Goal: Task Accomplishment & Management: Manage account settings

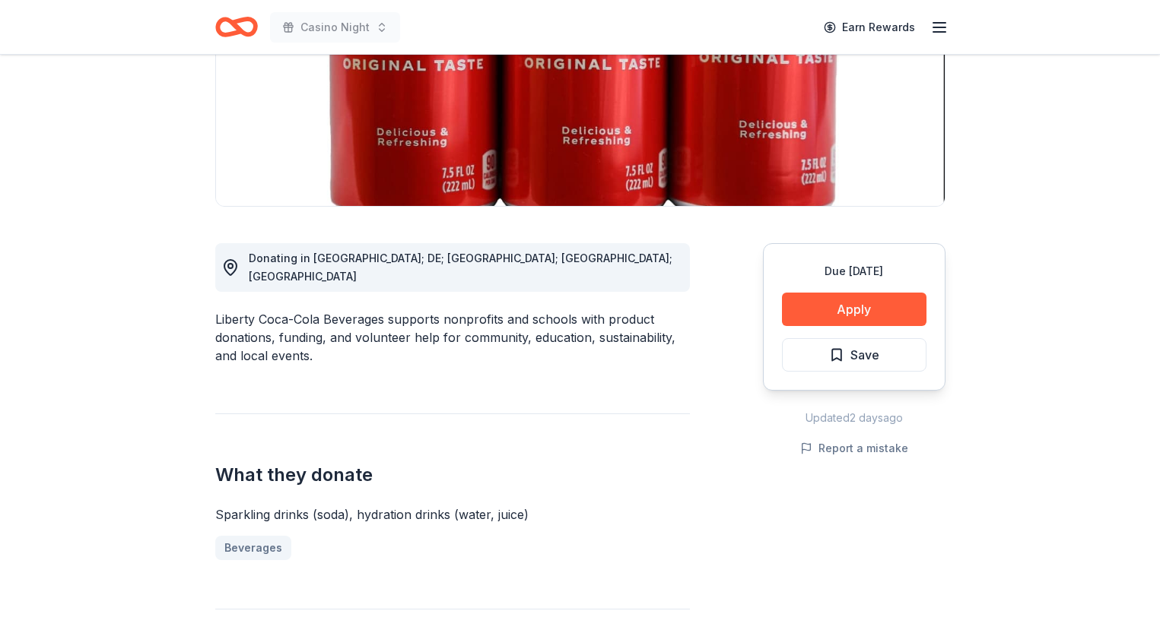
scroll to position [259, 0]
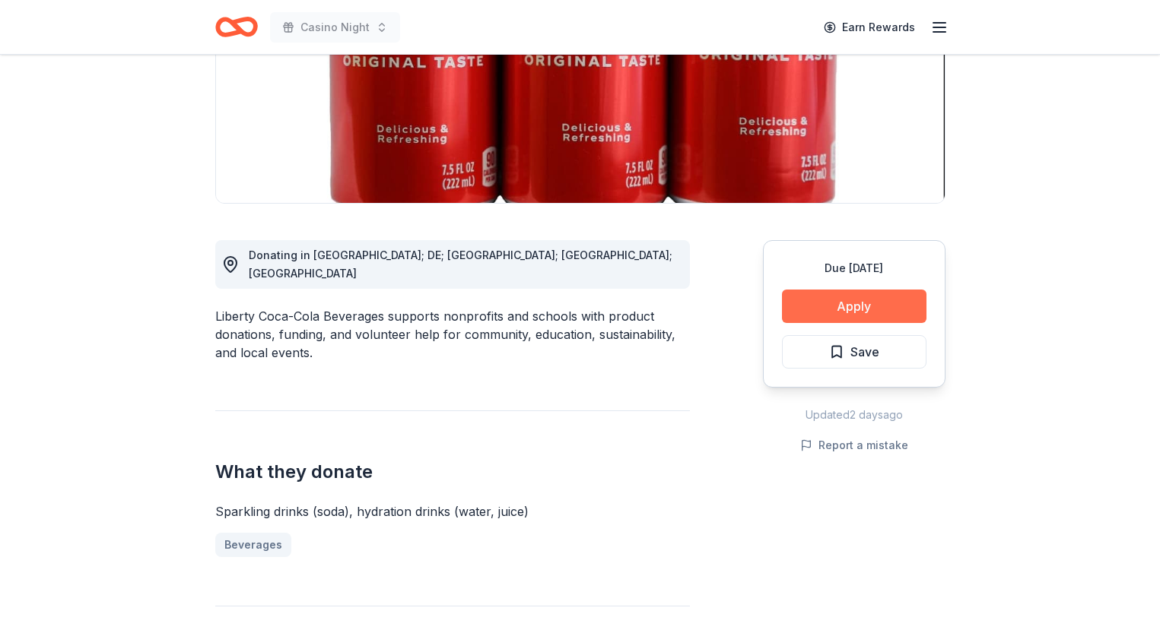
click at [866, 301] on button "Apply" at bounding box center [854, 306] width 144 height 33
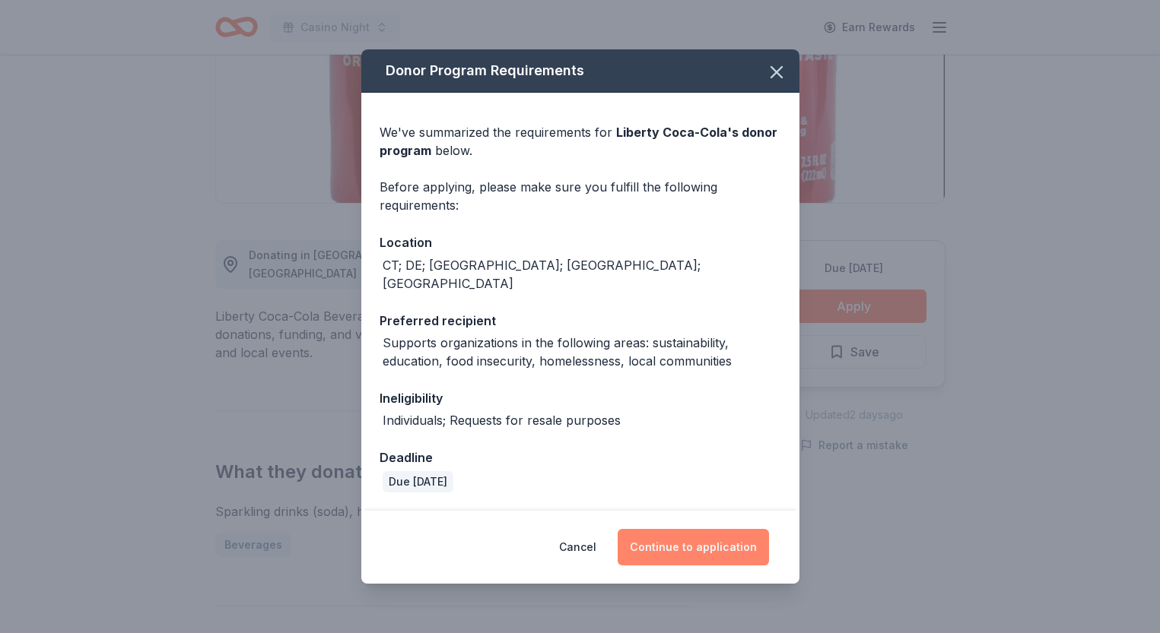
click at [659, 542] on button "Continue to application" at bounding box center [692, 547] width 151 height 37
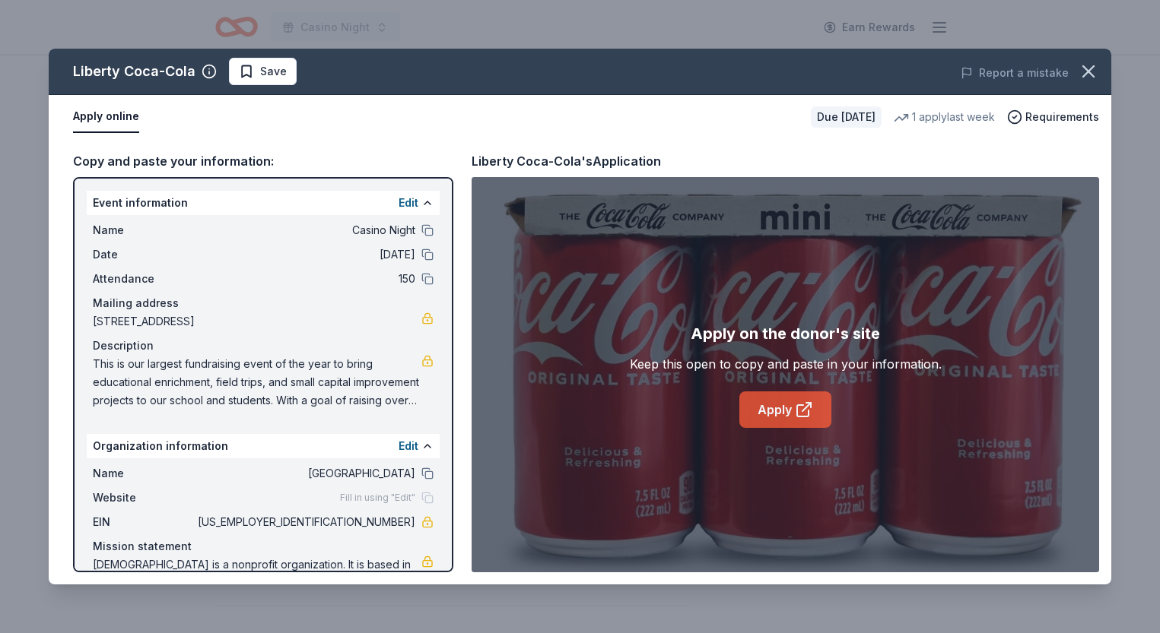
click at [777, 412] on link "Apply" at bounding box center [785, 410] width 92 height 37
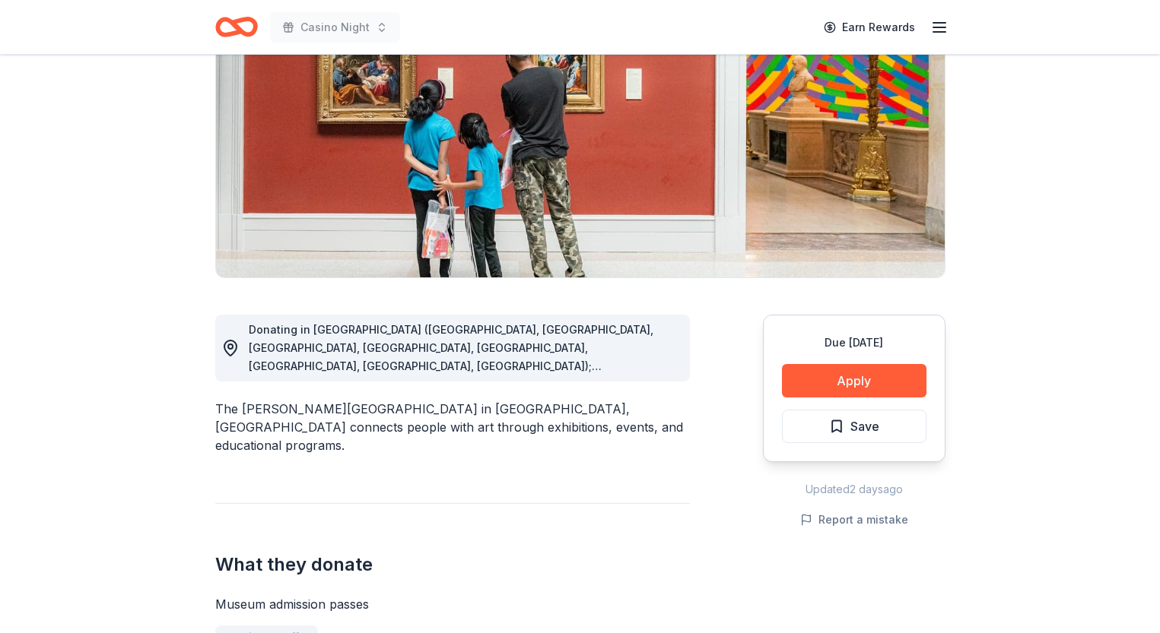
scroll to position [185, 0]
click at [891, 386] on button "Apply" at bounding box center [854, 380] width 144 height 33
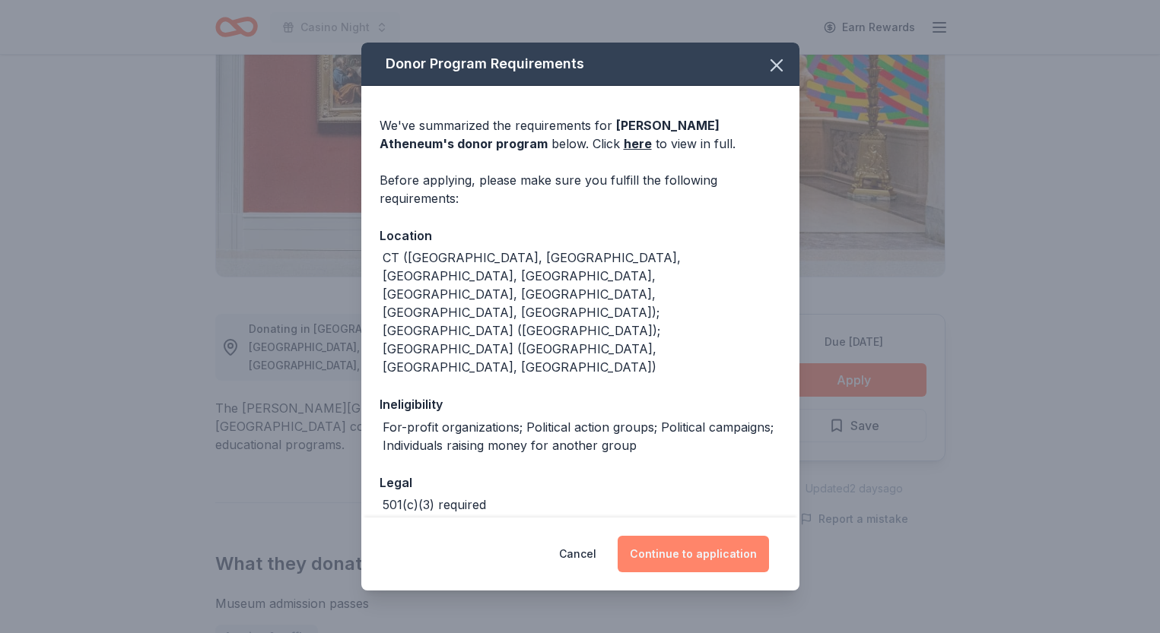
click at [718, 554] on button "Continue to application" at bounding box center [692, 554] width 151 height 37
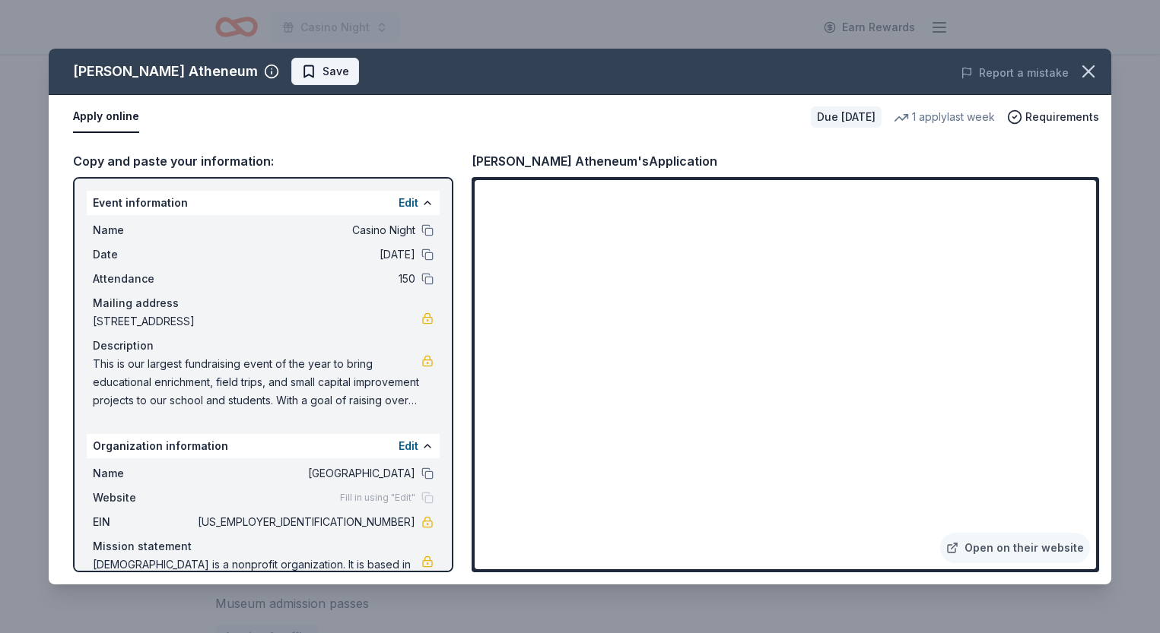
click at [322, 76] on span "Save" at bounding box center [335, 71] width 27 height 18
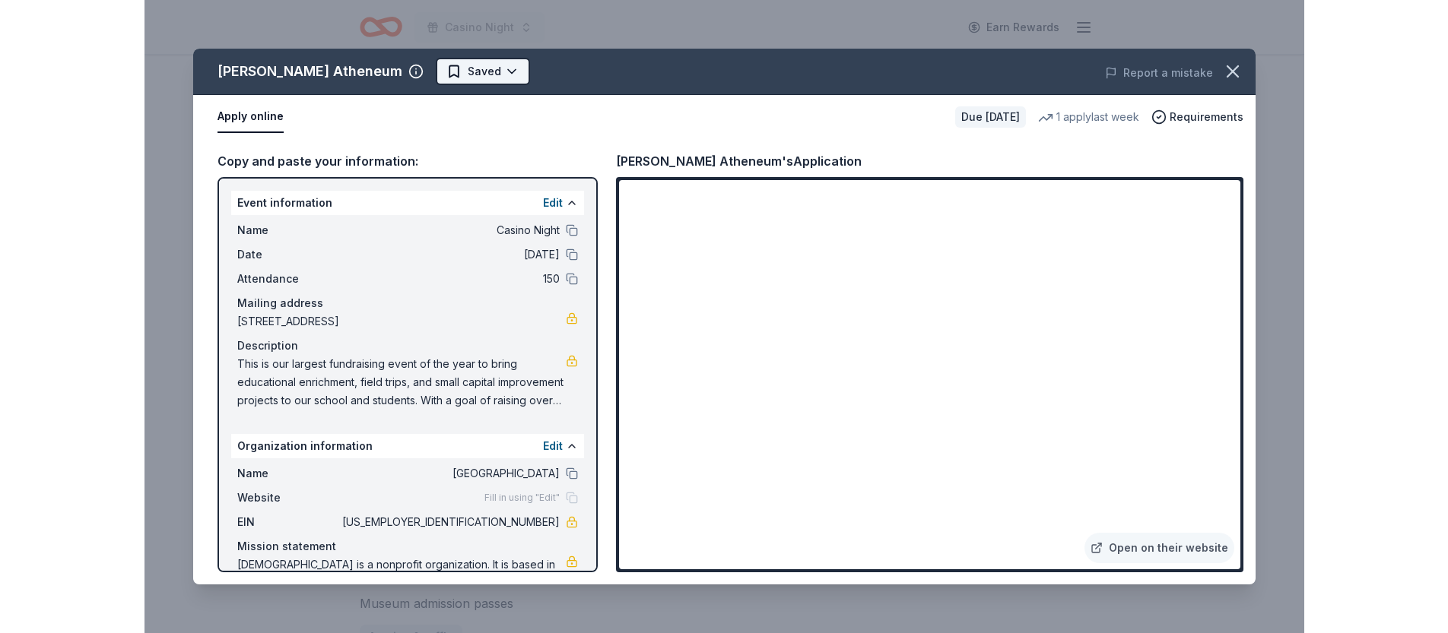
scroll to position [0, 0]
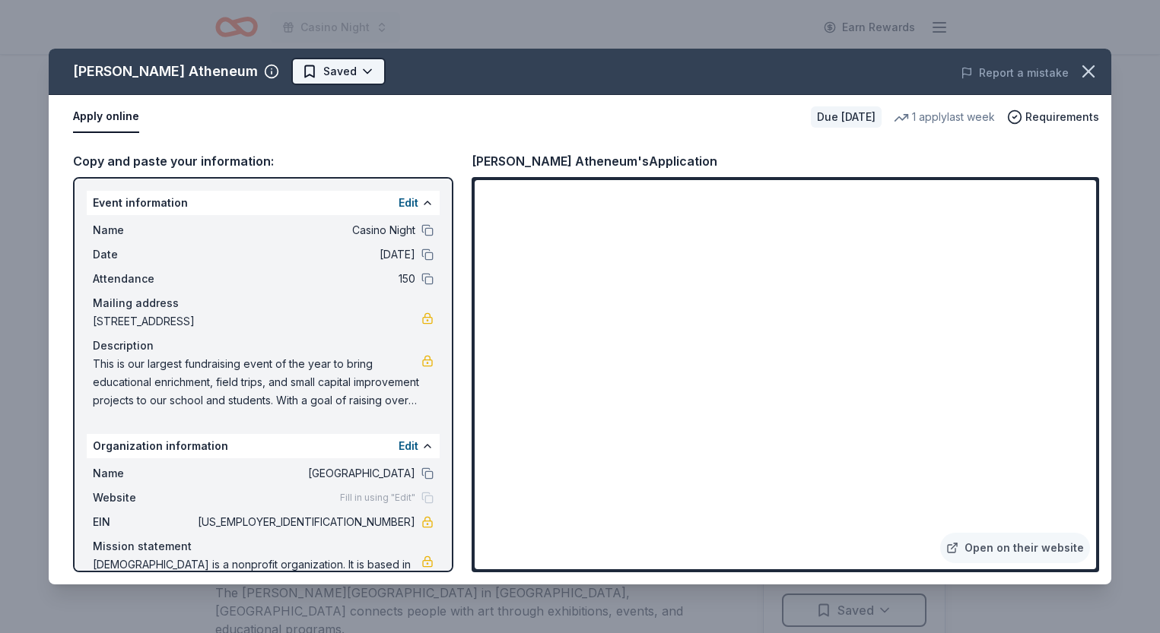
click at [334, 73] on html "Casino Night Earn Rewards Due [DATE] Share [PERSON_NAME][GEOGRAPHIC_DATA] New 1…" at bounding box center [580, 316] width 1160 height 633
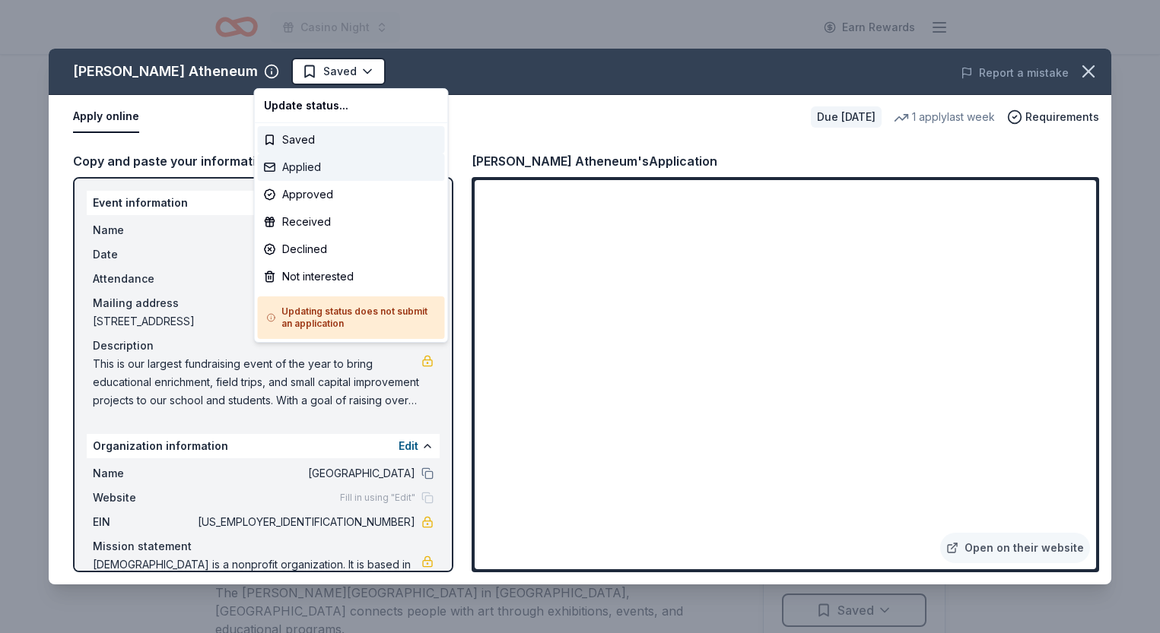
click at [314, 172] on div "Applied" at bounding box center [351, 167] width 187 height 27
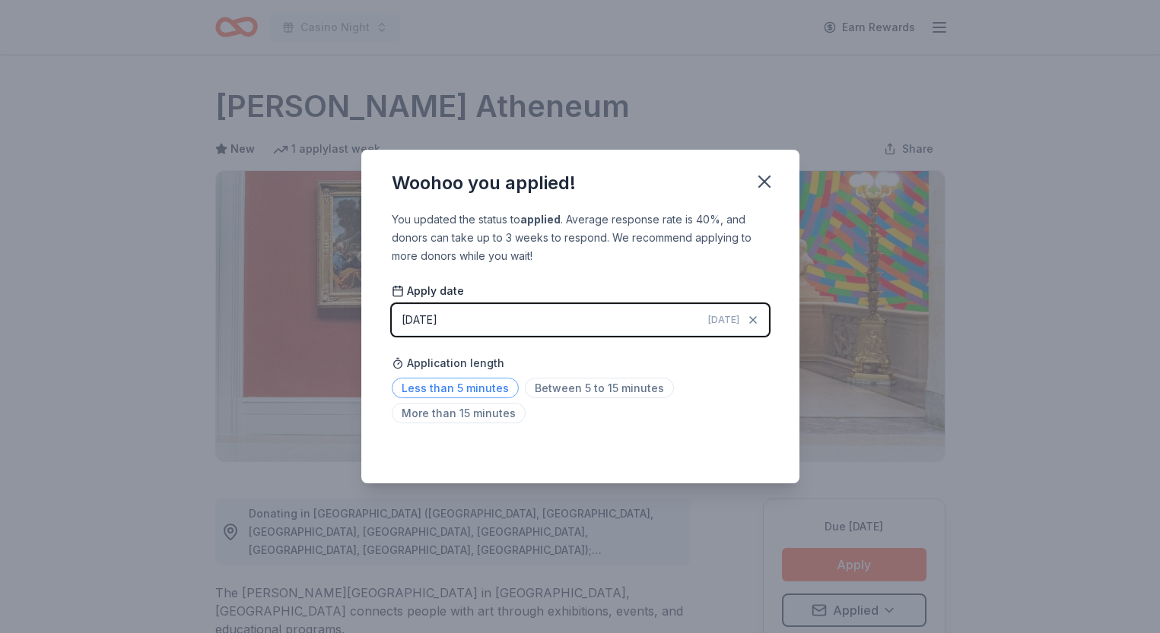
click at [487, 389] on span "Less than 5 minutes" at bounding box center [455, 388] width 127 height 21
click at [760, 183] on icon "button" at bounding box center [764, 181] width 21 height 21
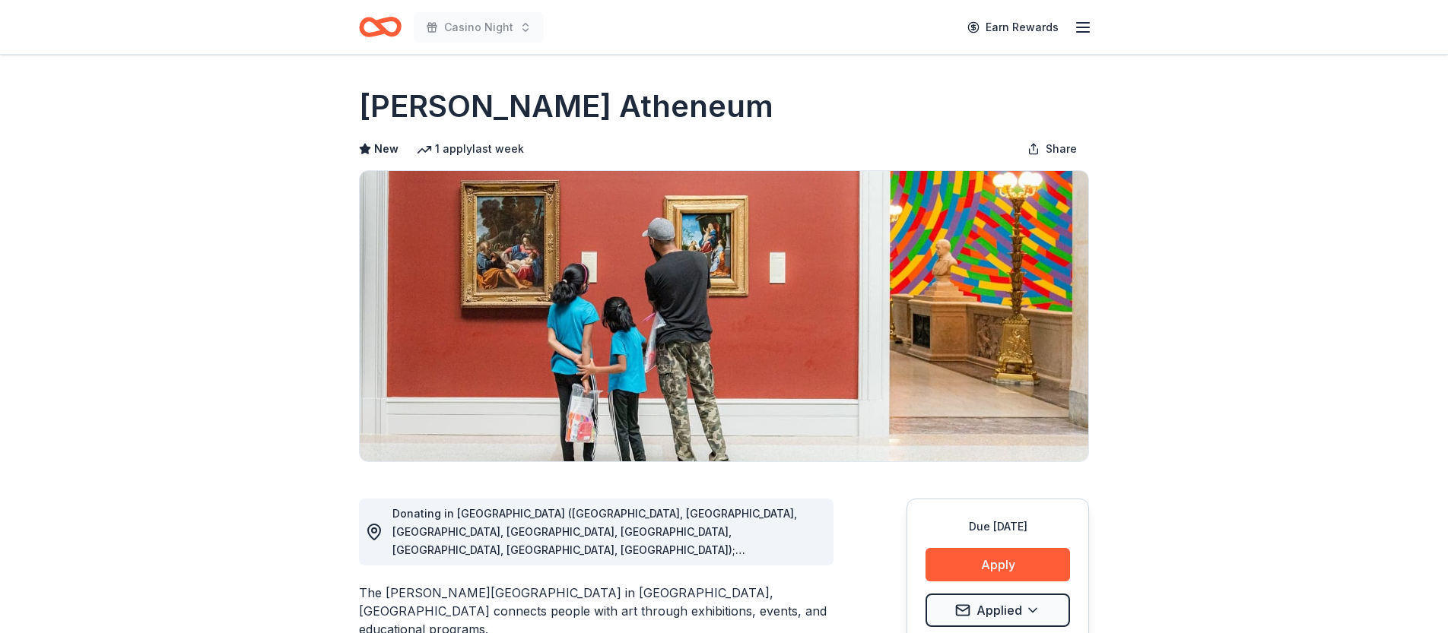
click at [385, 26] on icon "Home" at bounding box center [380, 27] width 43 height 36
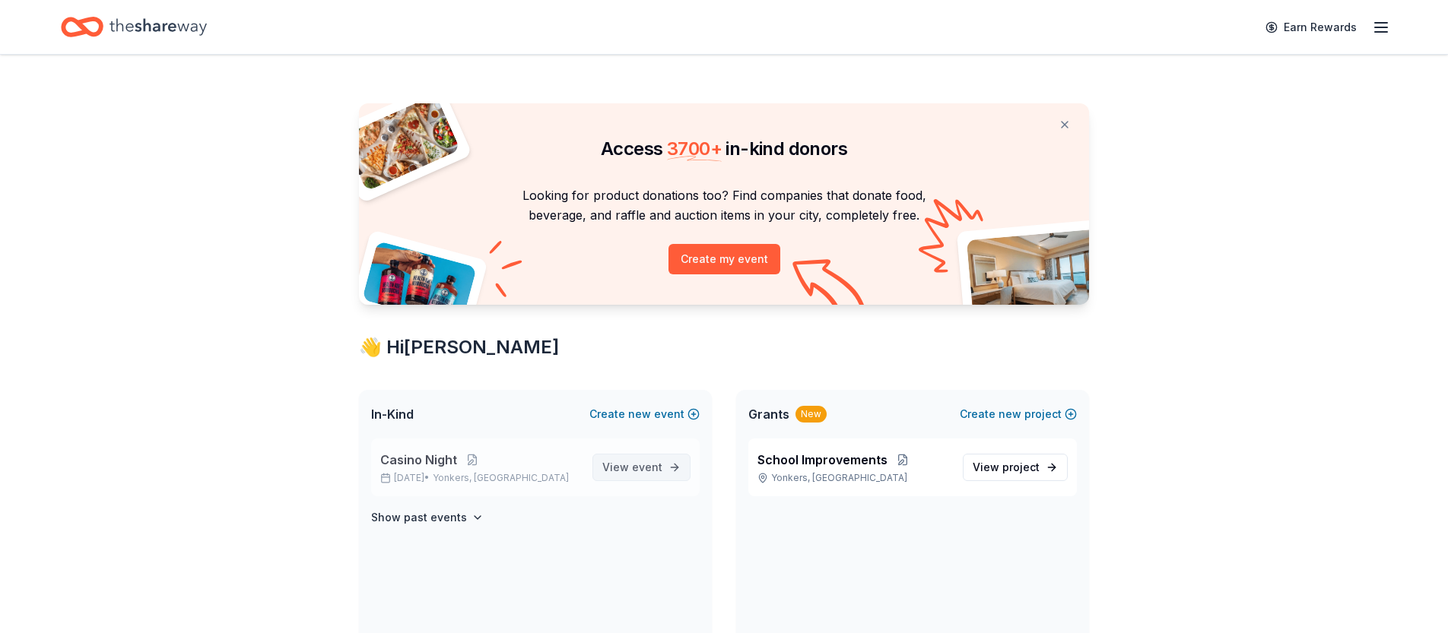
click at [624, 469] on span "View event" at bounding box center [632, 468] width 60 height 18
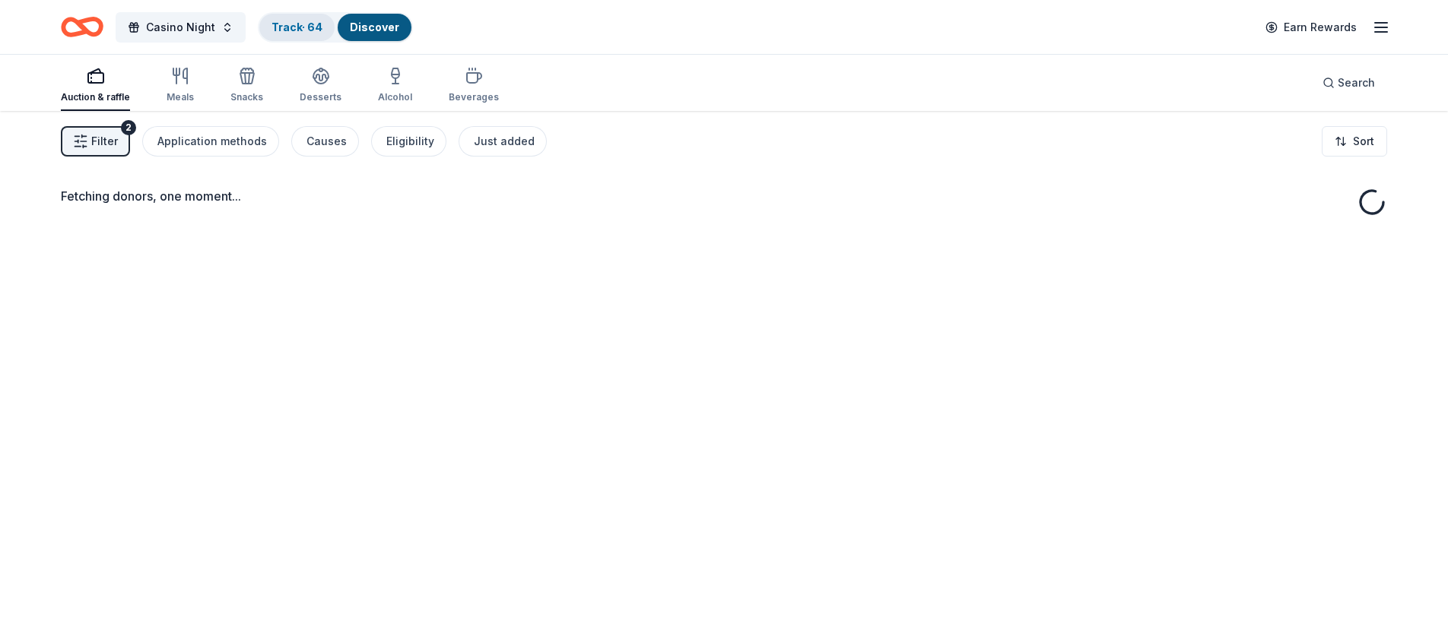
click at [294, 28] on link "Track · 64" at bounding box center [296, 27] width 51 height 13
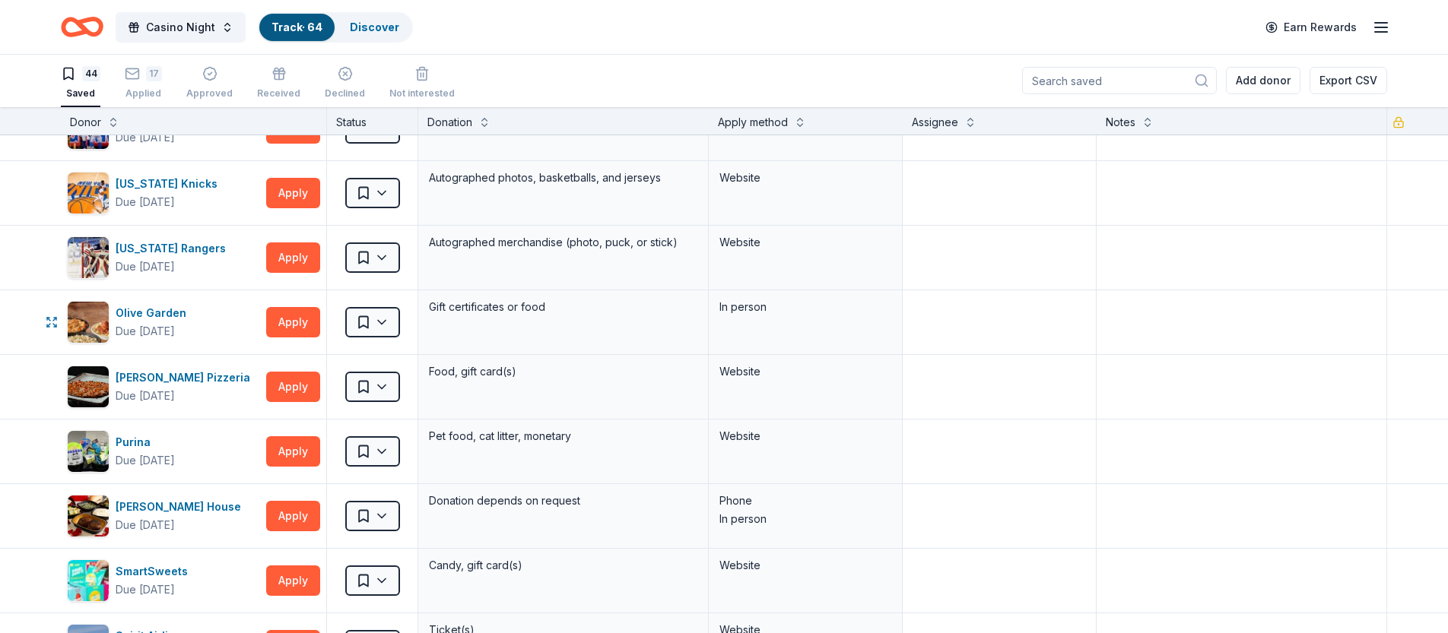
scroll to position [1404, 0]
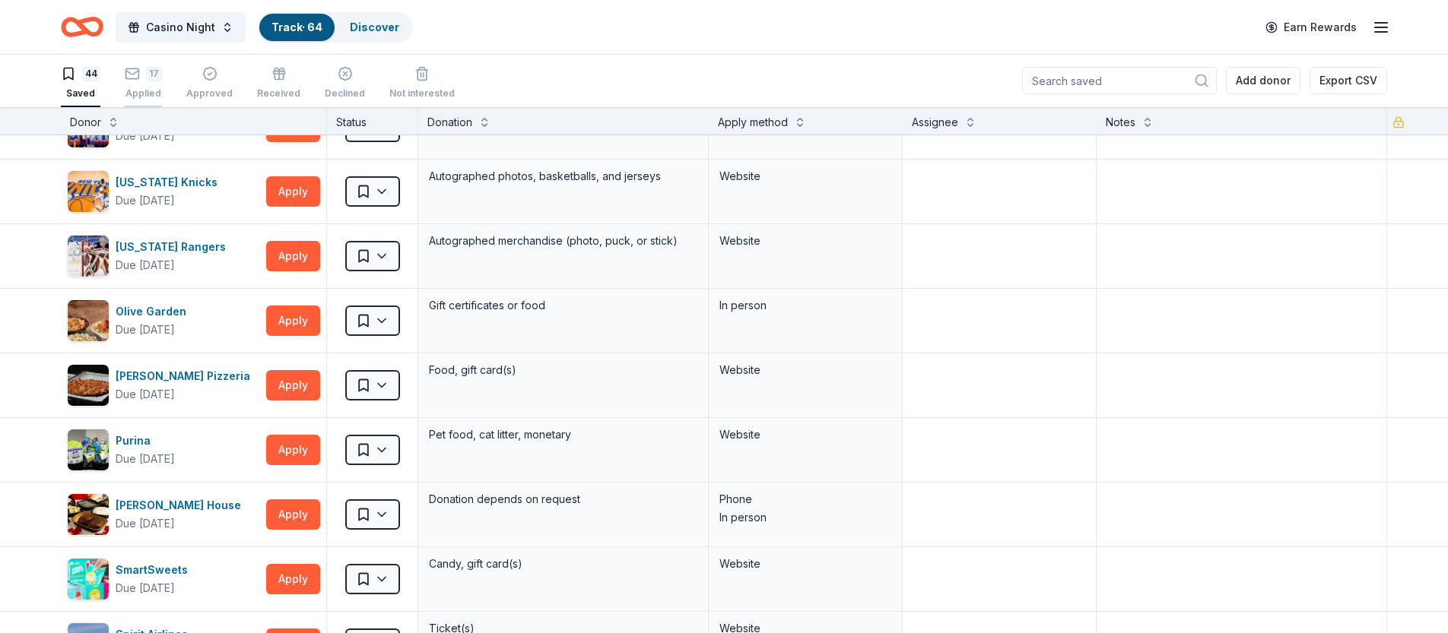
click at [139, 77] on icon "button" at bounding box center [132, 73] width 15 height 15
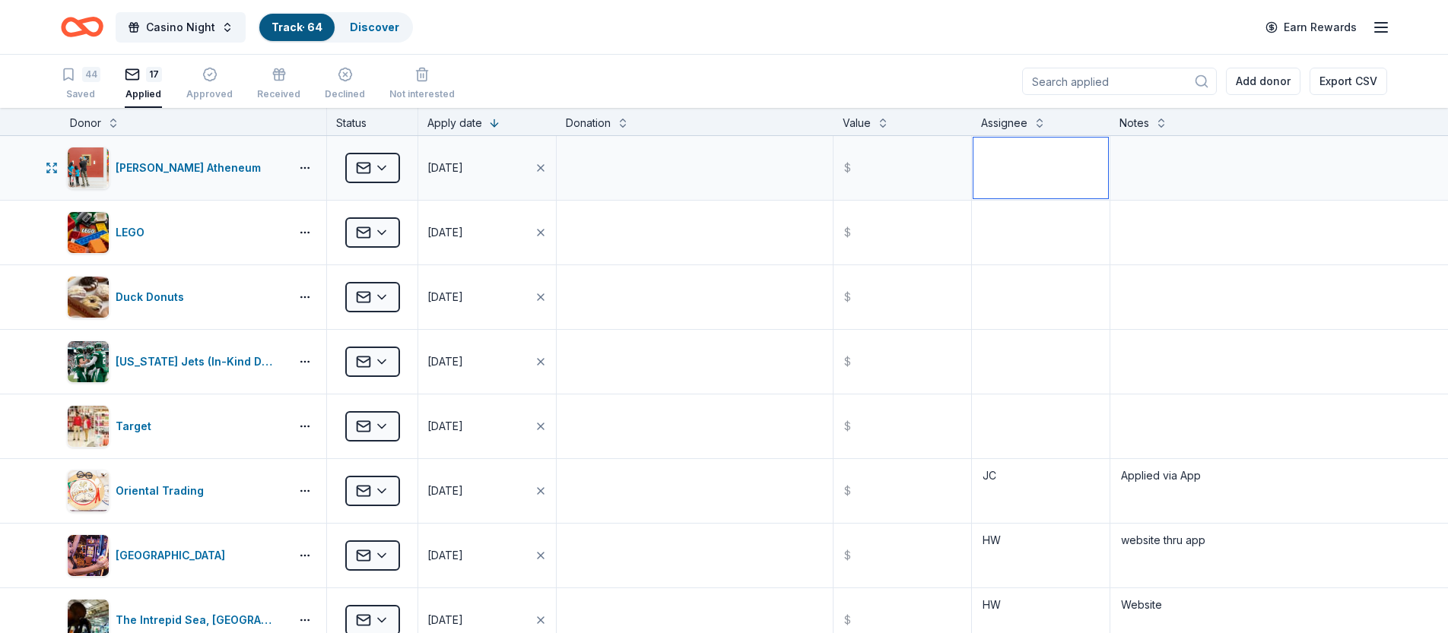
click at [1011, 165] on textarea at bounding box center [1040, 168] width 135 height 61
type textarea "HW"
click at [89, 76] on div "44" at bounding box center [91, 74] width 18 height 15
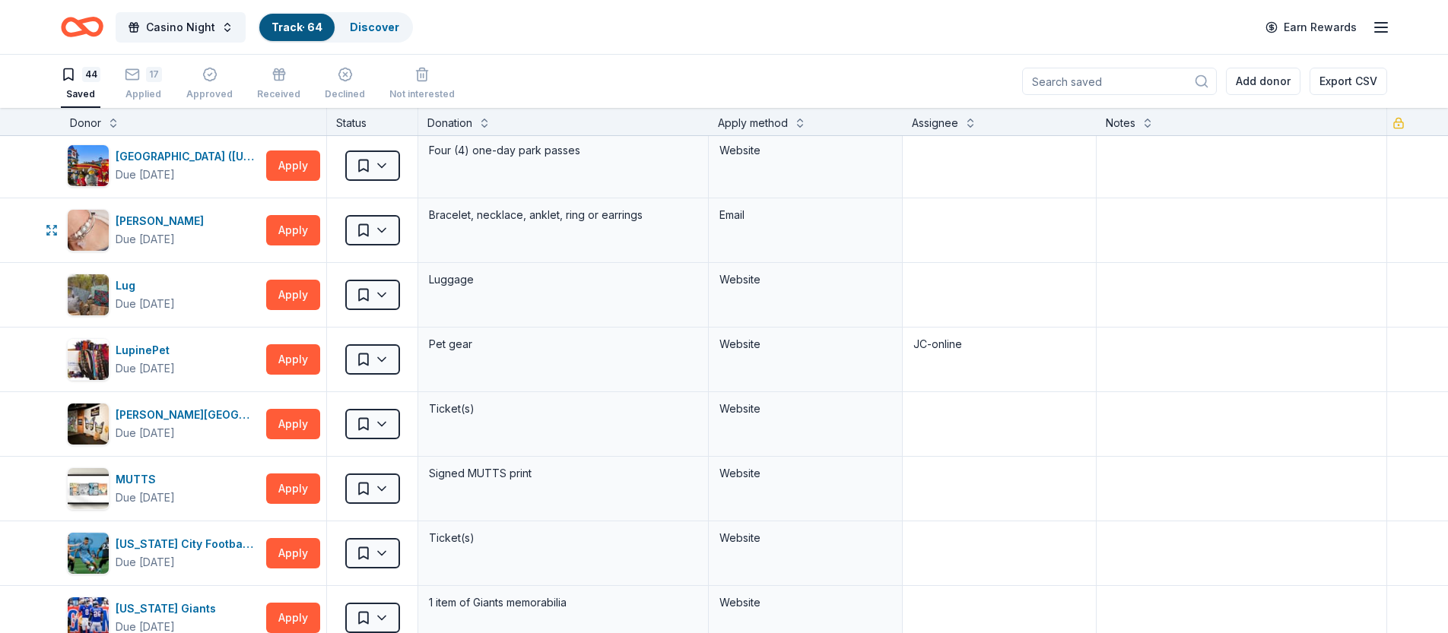
scroll to position [915, 0]
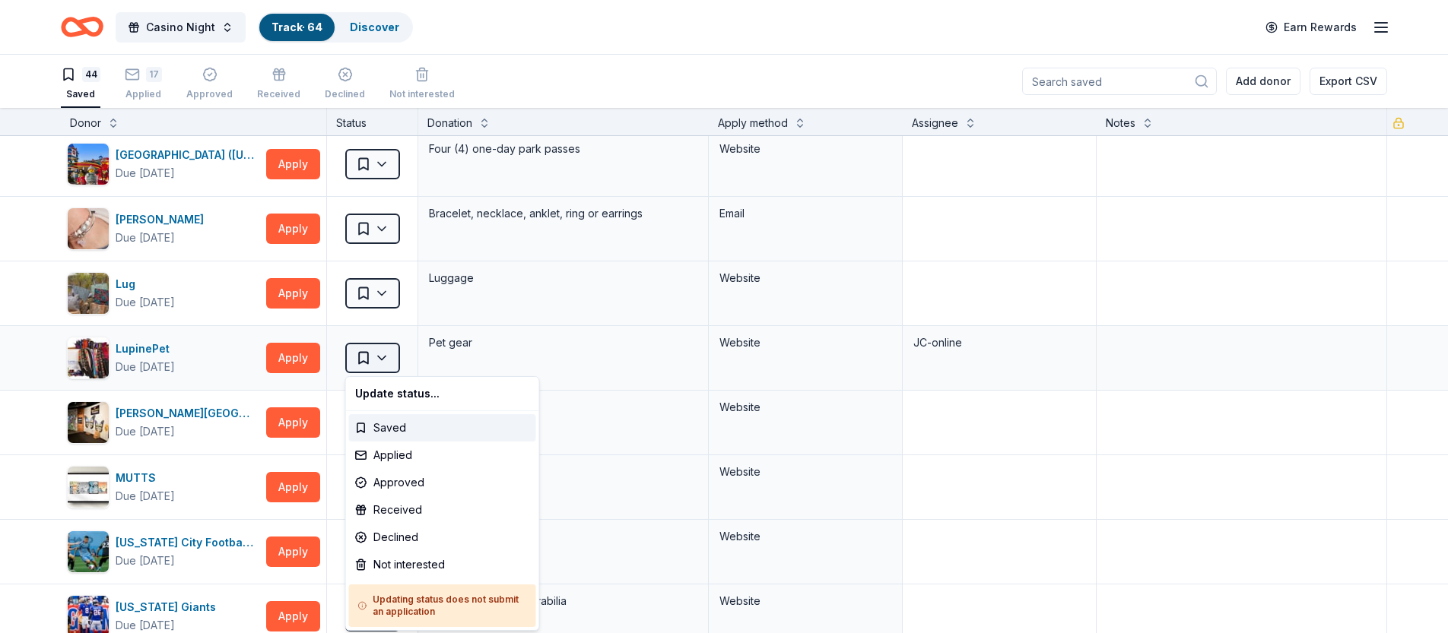
click at [386, 359] on html "Casino Night Track · 64 Discover Earn Rewards 44 Saved 17 Applied Approved Rece…" at bounding box center [724, 316] width 1448 height 633
click at [389, 460] on div "Applied" at bounding box center [442, 455] width 187 height 27
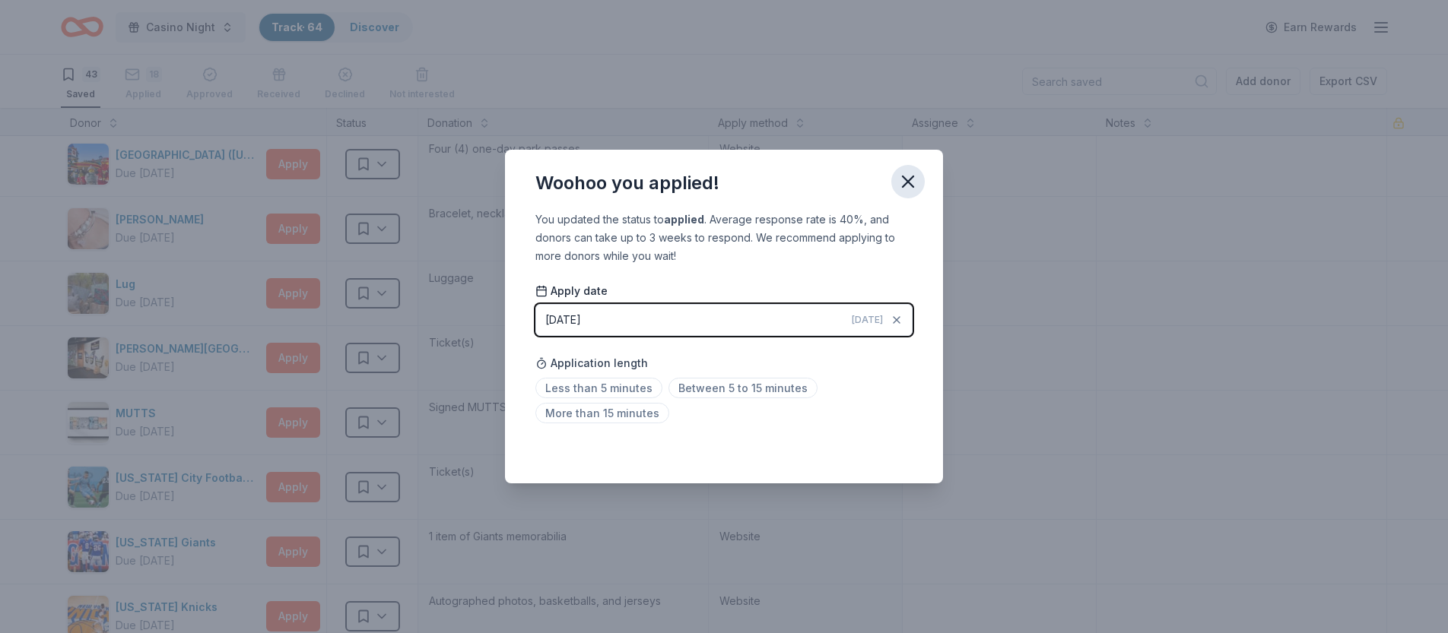
click at [906, 189] on button "button" at bounding box center [907, 181] width 33 height 33
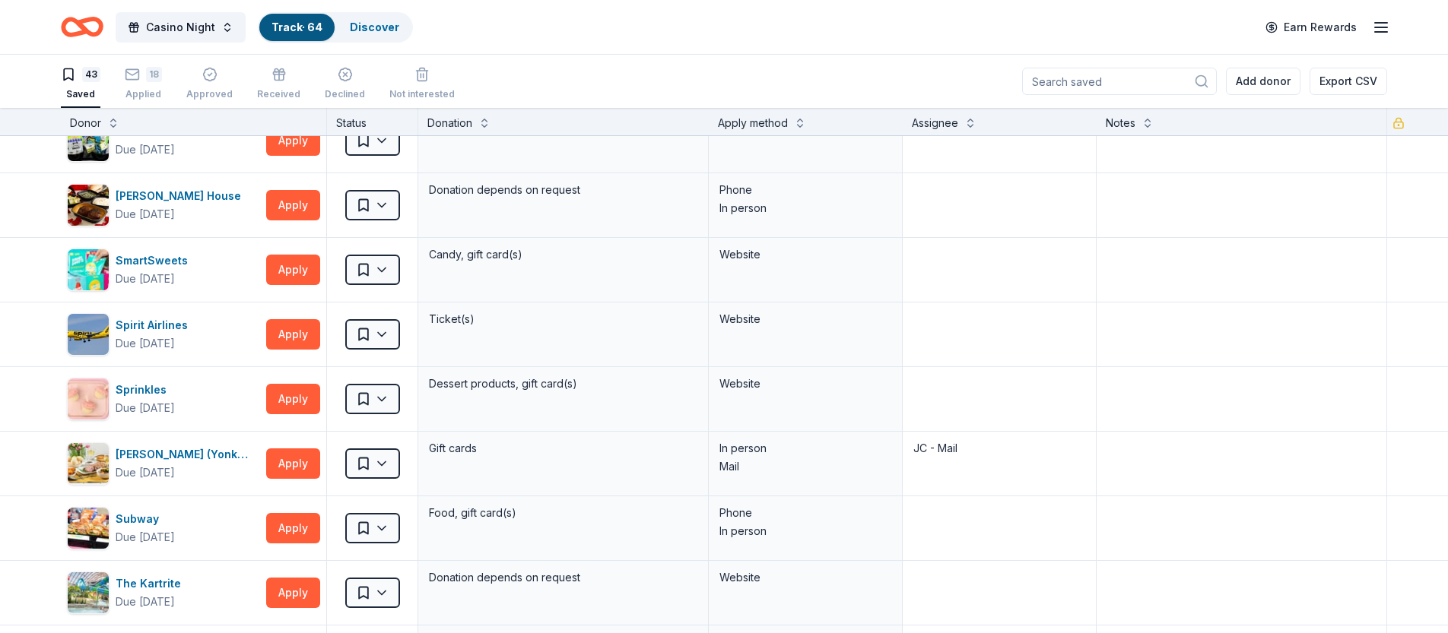
scroll to position [1646, 0]
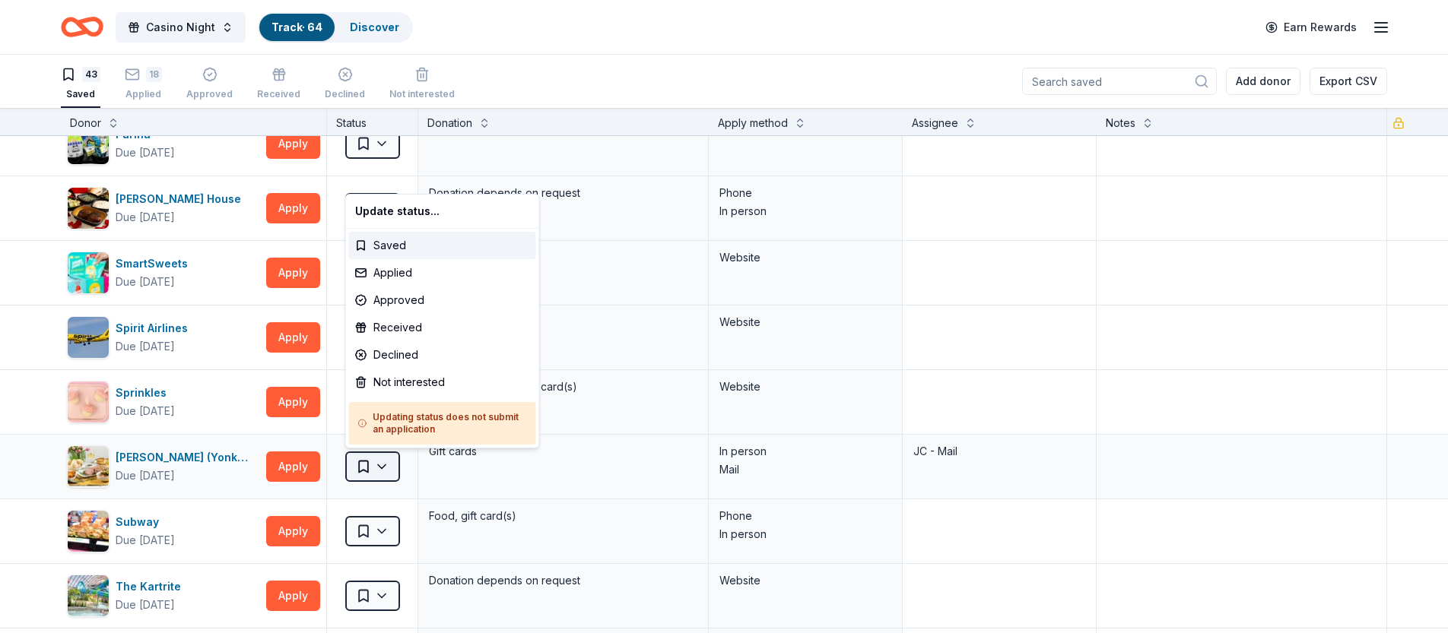
click at [383, 468] on html "Casino Night Track · 64 Discover Earn Rewards 43 Saved 18 Applied Approved Rece…" at bounding box center [724, 316] width 1448 height 633
click at [398, 279] on div "Applied" at bounding box center [442, 272] width 187 height 27
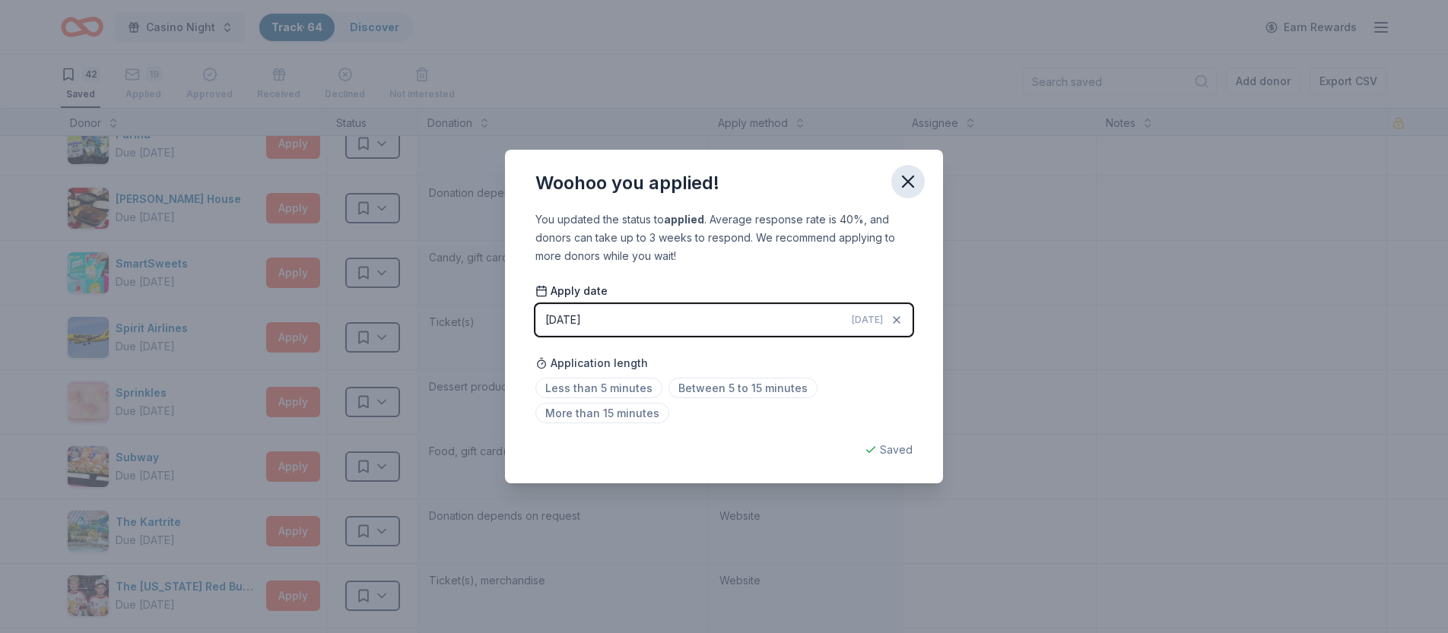
click at [906, 186] on icon "button" at bounding box center [907, 181] width 21 height 21
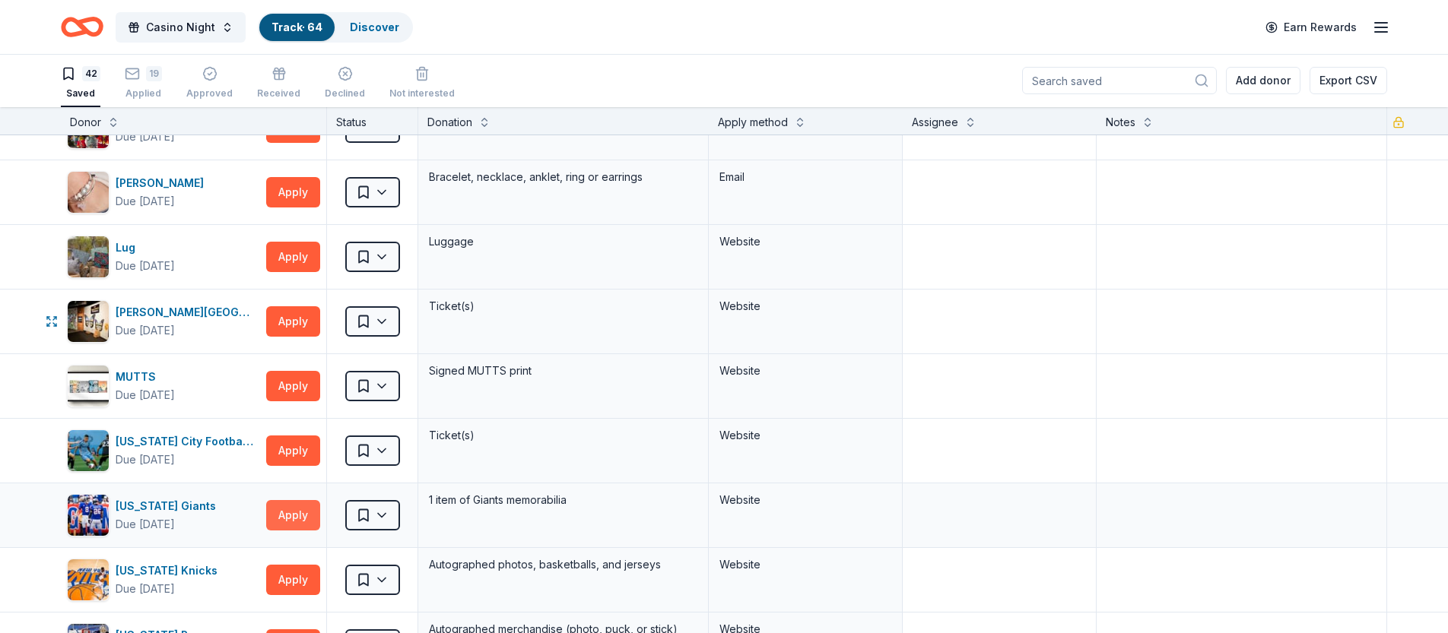
scroll to position [912, 0]
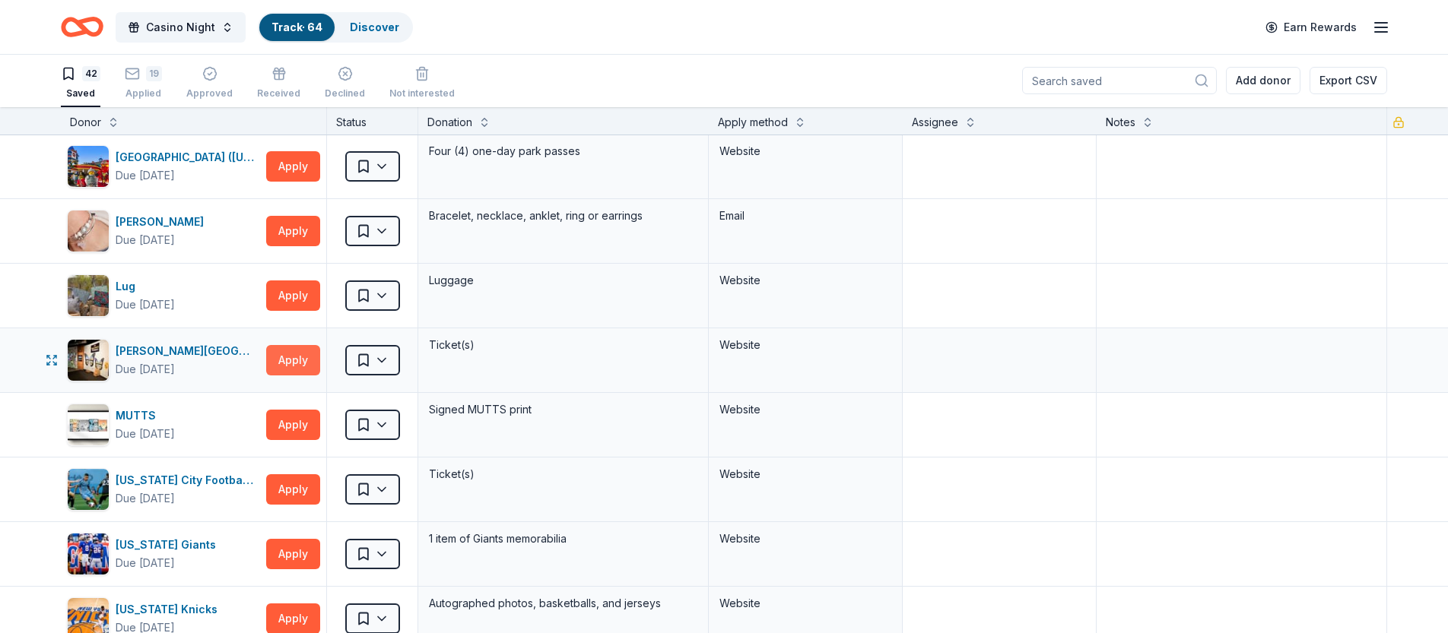
click at [292, 366] on button "Apply" at bounding box center [293, 360] width 54 height 30
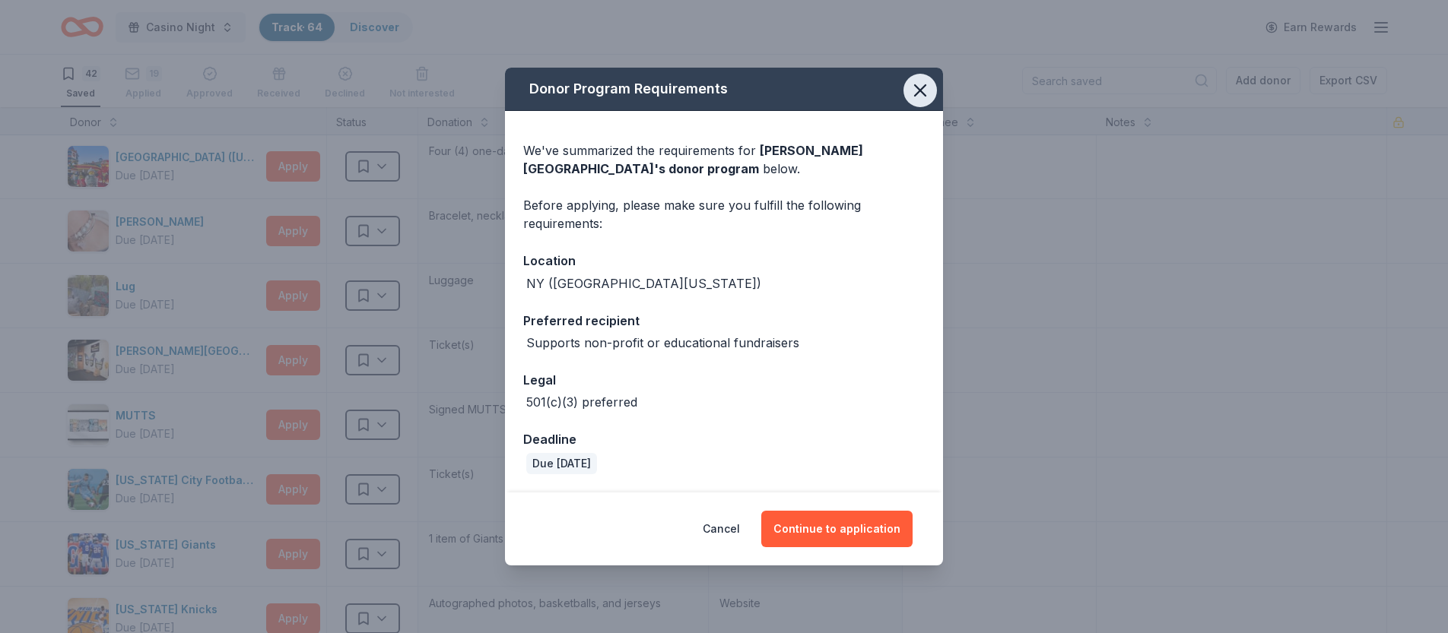
click at [921, 96] on icon "button" at bounding box center [920, 90] width 21 height 21
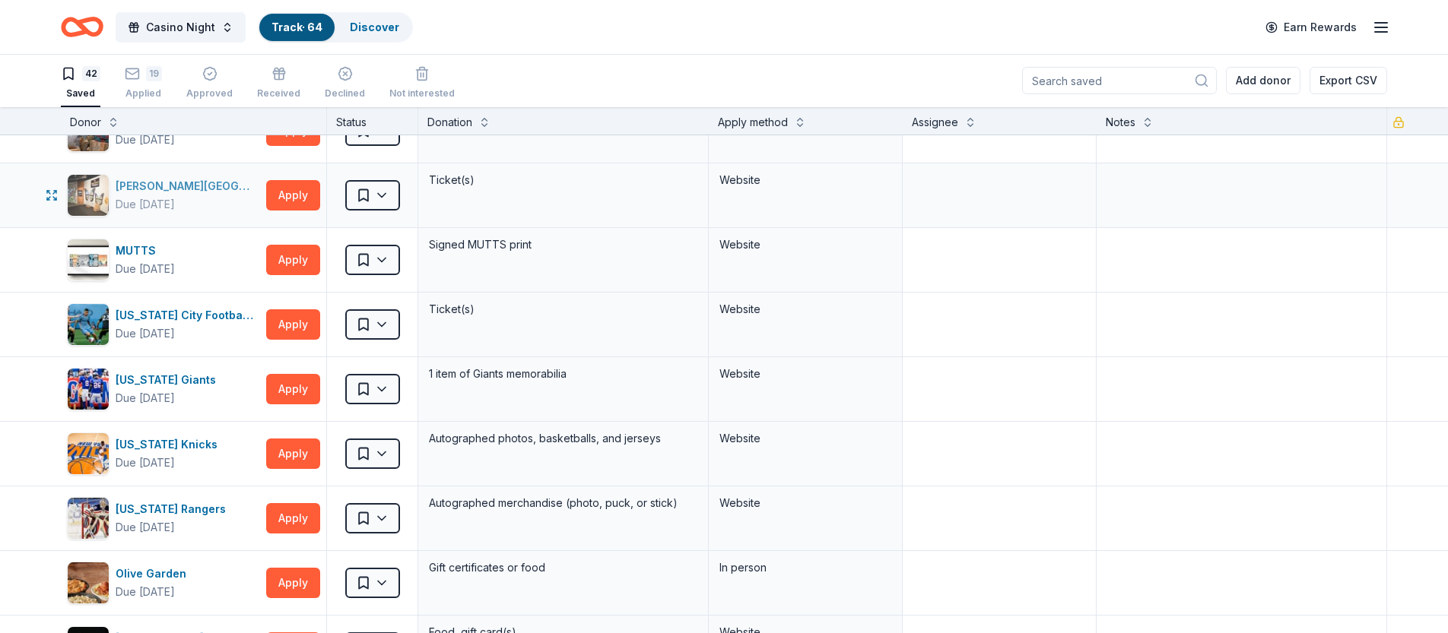
scroll to position [1084, 0]
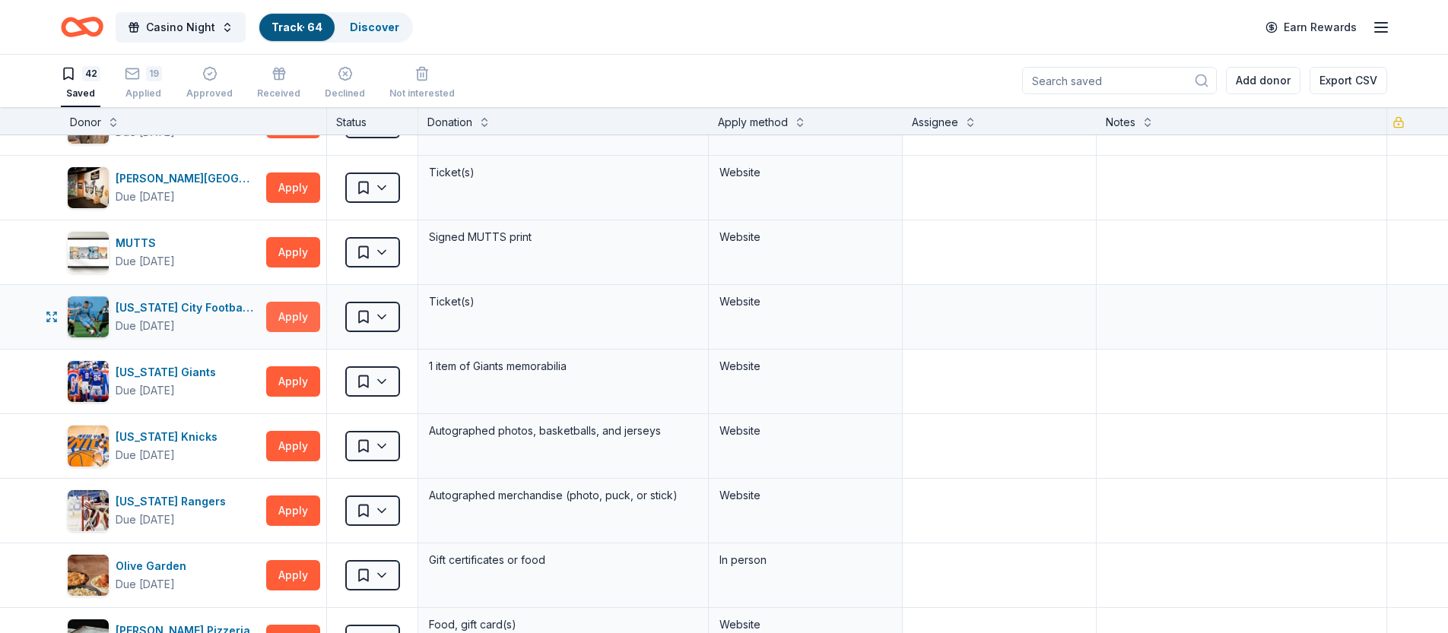
click at [305, 319] on button "Apply" at bounding box center [293, 317] width 54 height 30
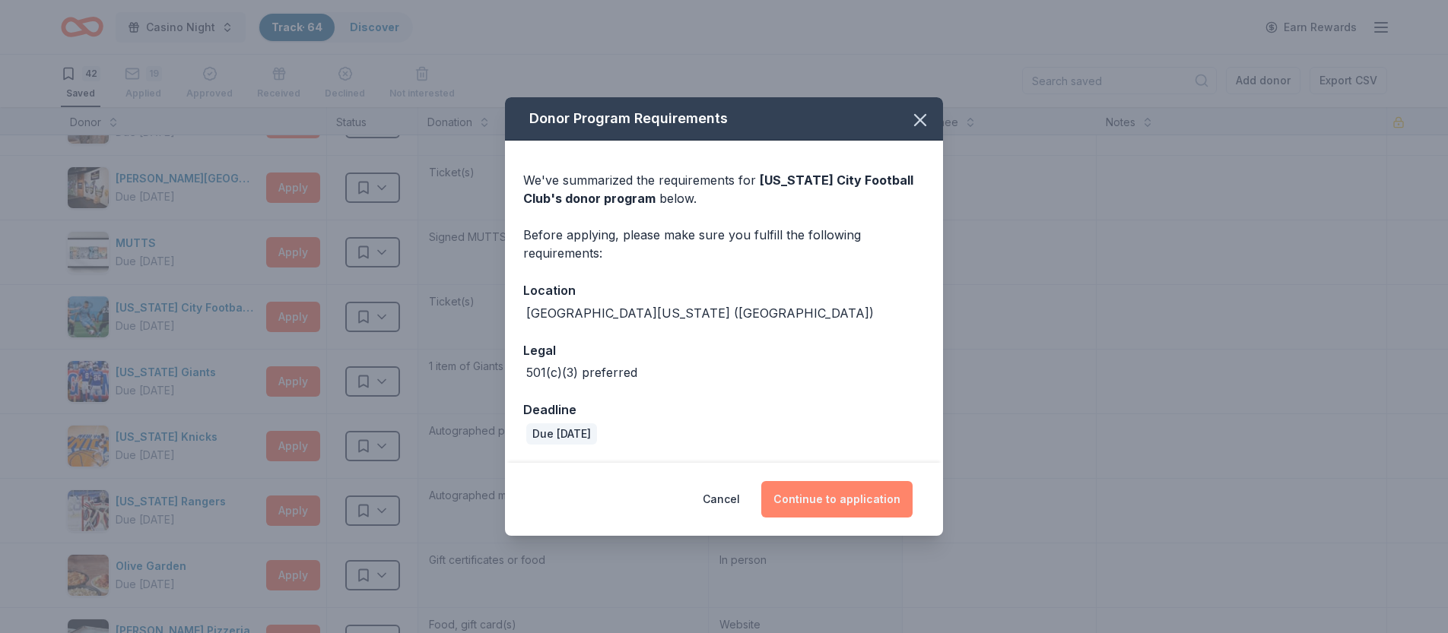
click at [843, 509] on button "Continue to application" at bounding box center [836, 499] width 151 height 37
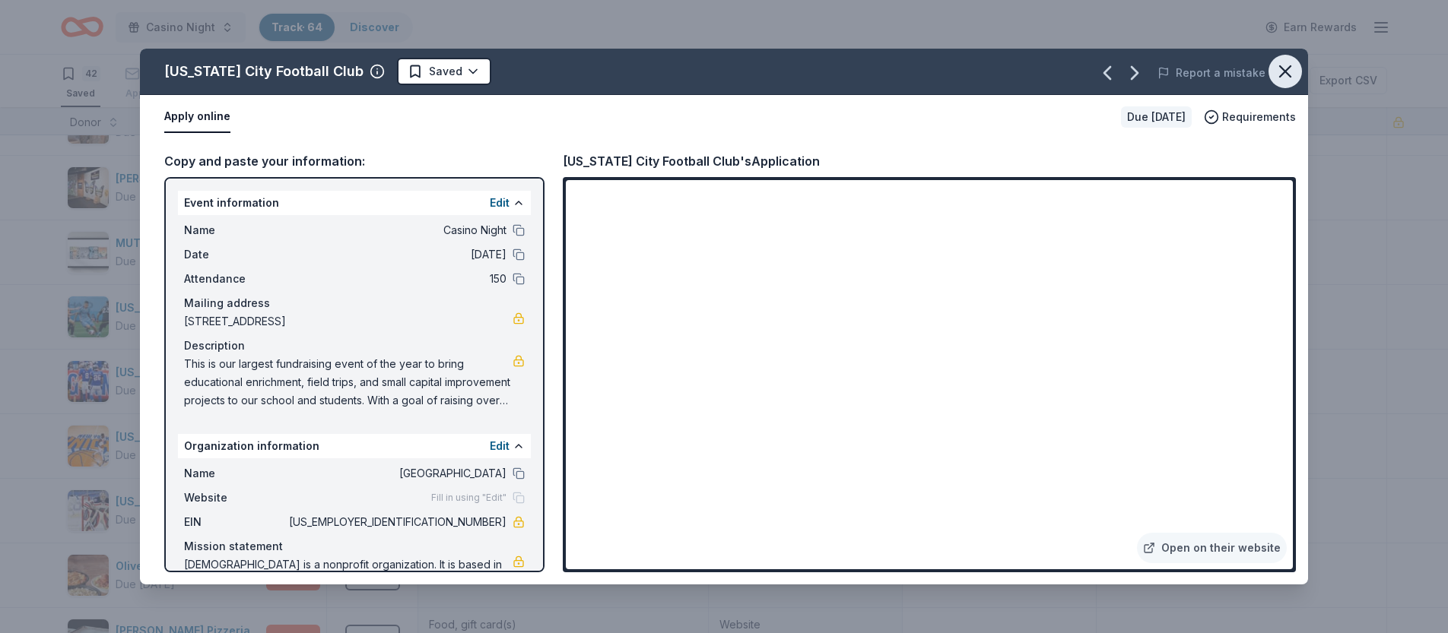
click at [1159, 78] on icon "button" at bounding box center [1285, 71] width 21 height 21
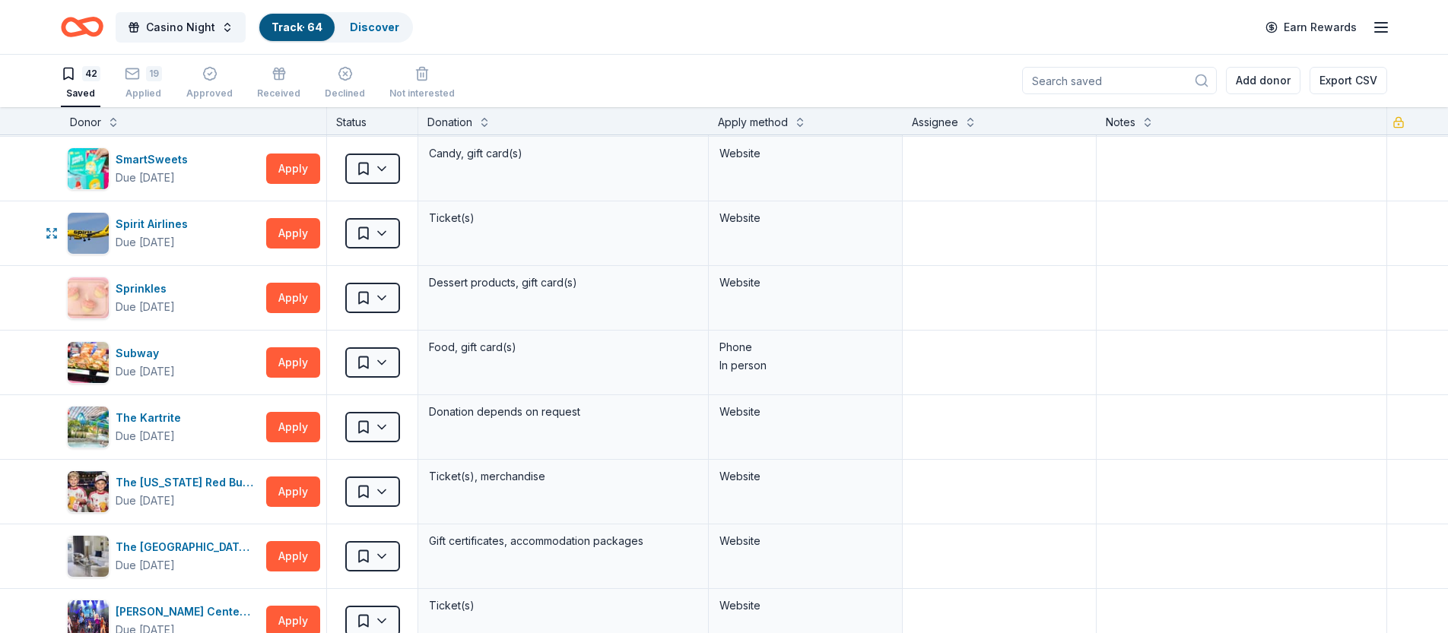
scroll to position [1763, 0]
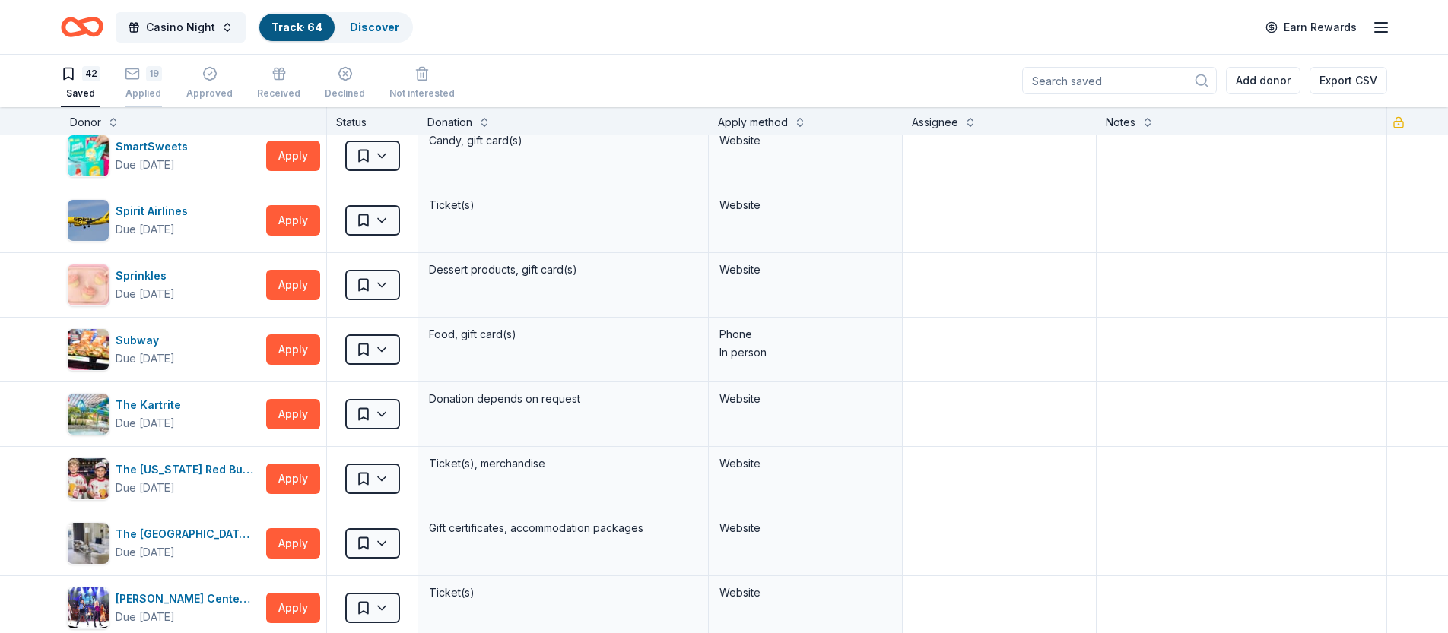
click at [146, 73] on div "19" at bounding box center [154, 65] width 16 height 15
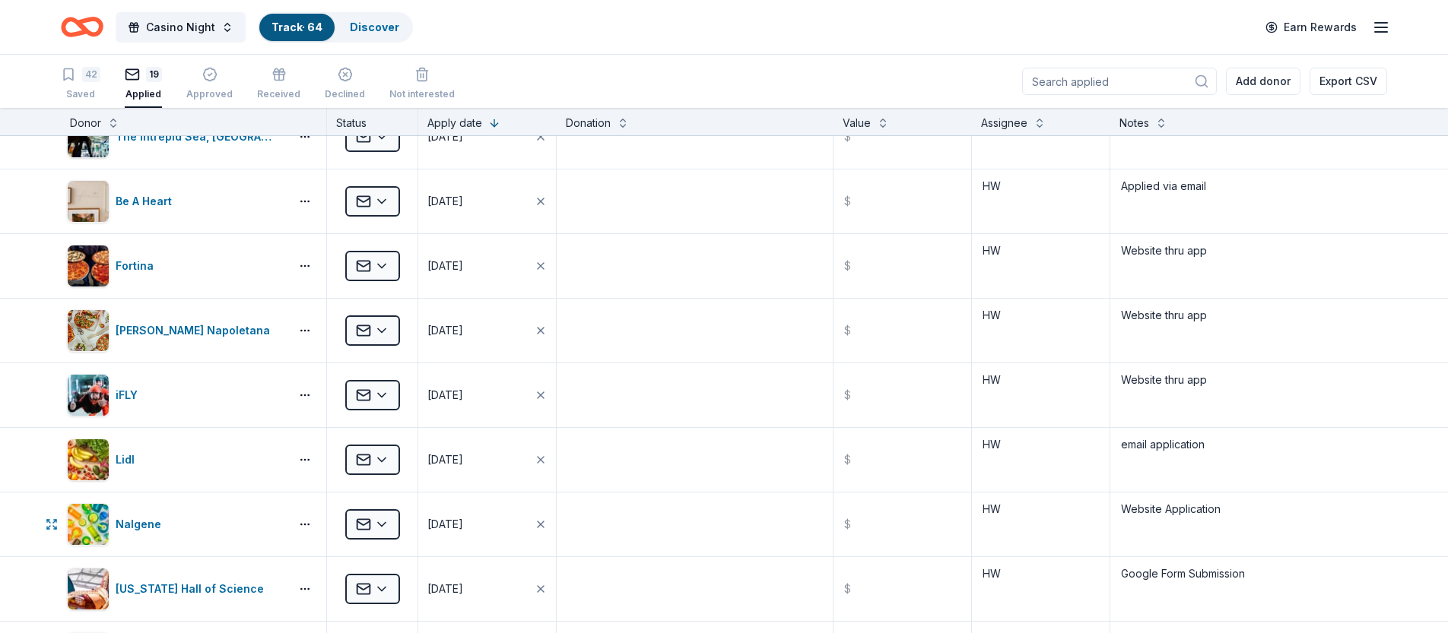
scroll to position [580, 0]
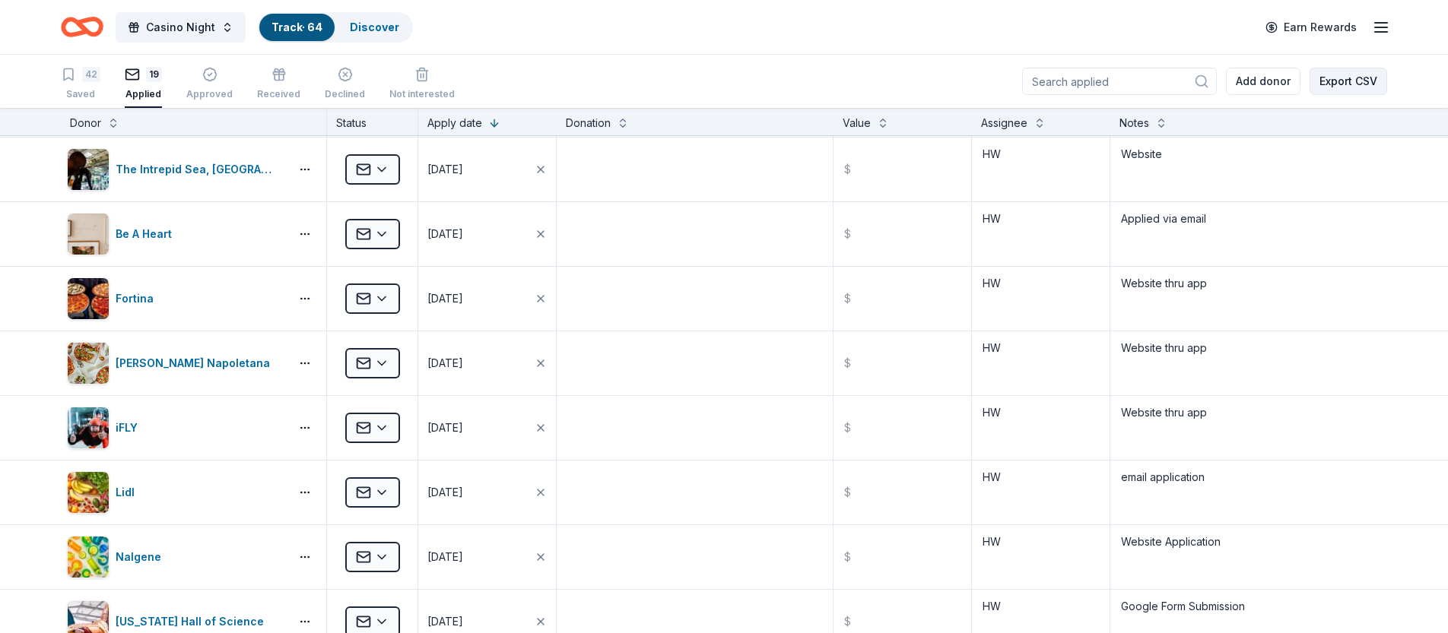
click at [1159, 83] on button "Export CSV" at bounding box center [1349, 81] width 78 height 27
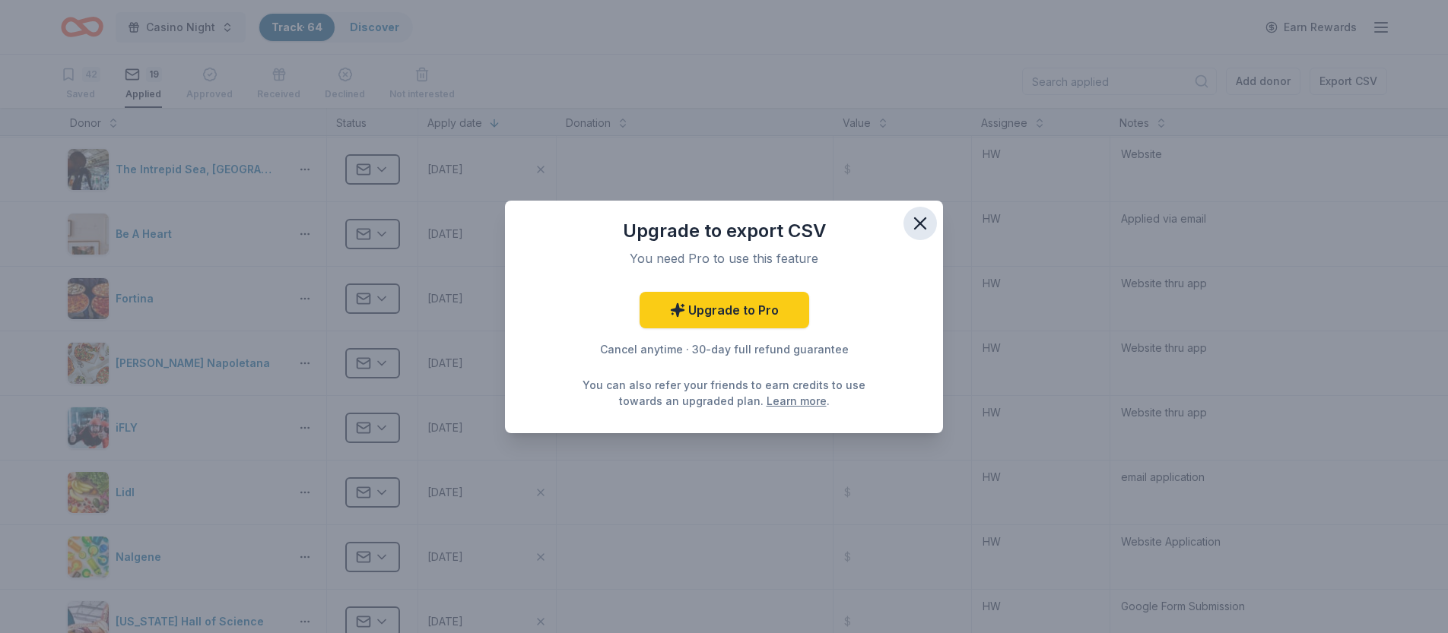
click at [921, 231] on icon "button" at bounding box center [920, 223] width 21 height 21
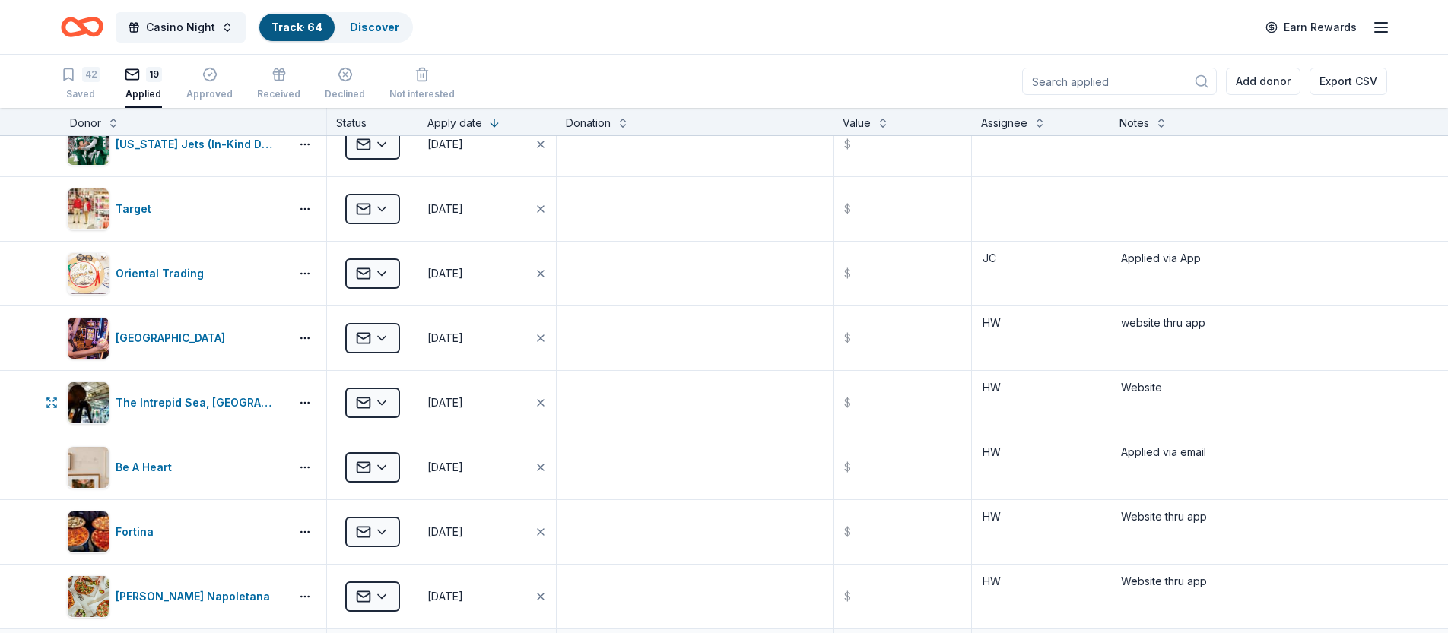
scroll to position [345, 0]
click at [87, 77] on div "42" at bounding box center [91, 74] width 18 height 15
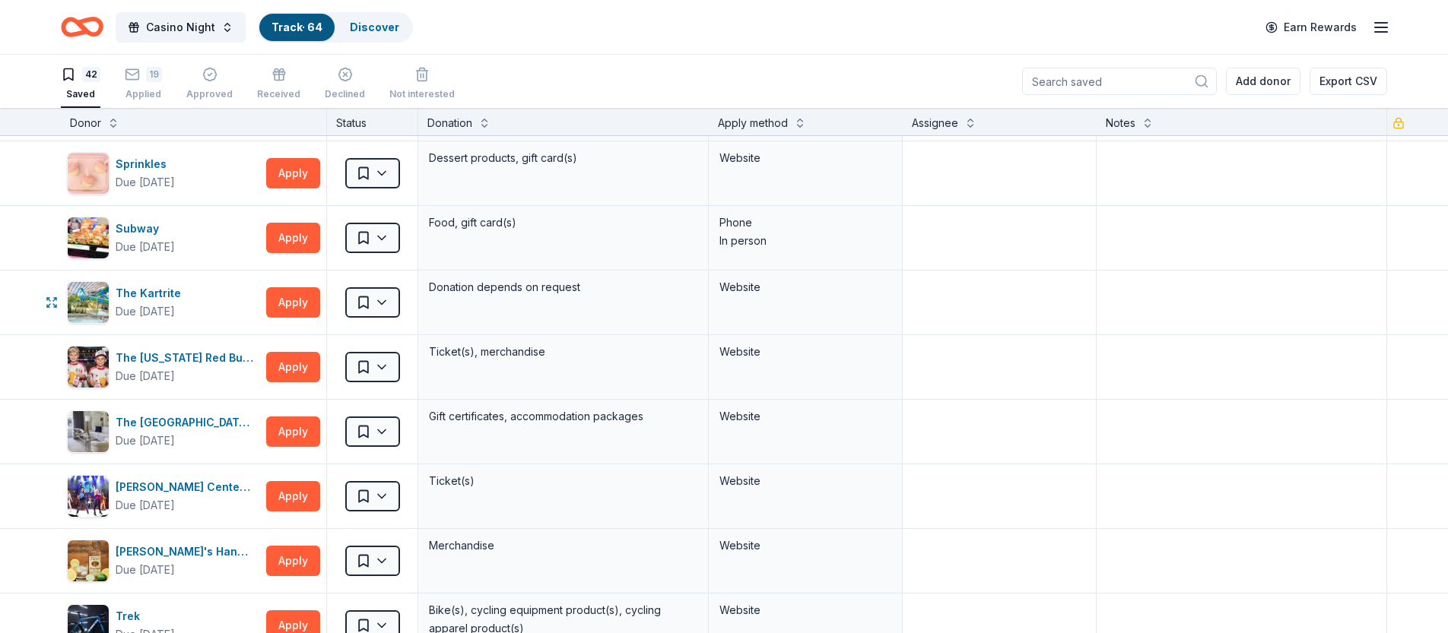
scroll to position [1887, 0]
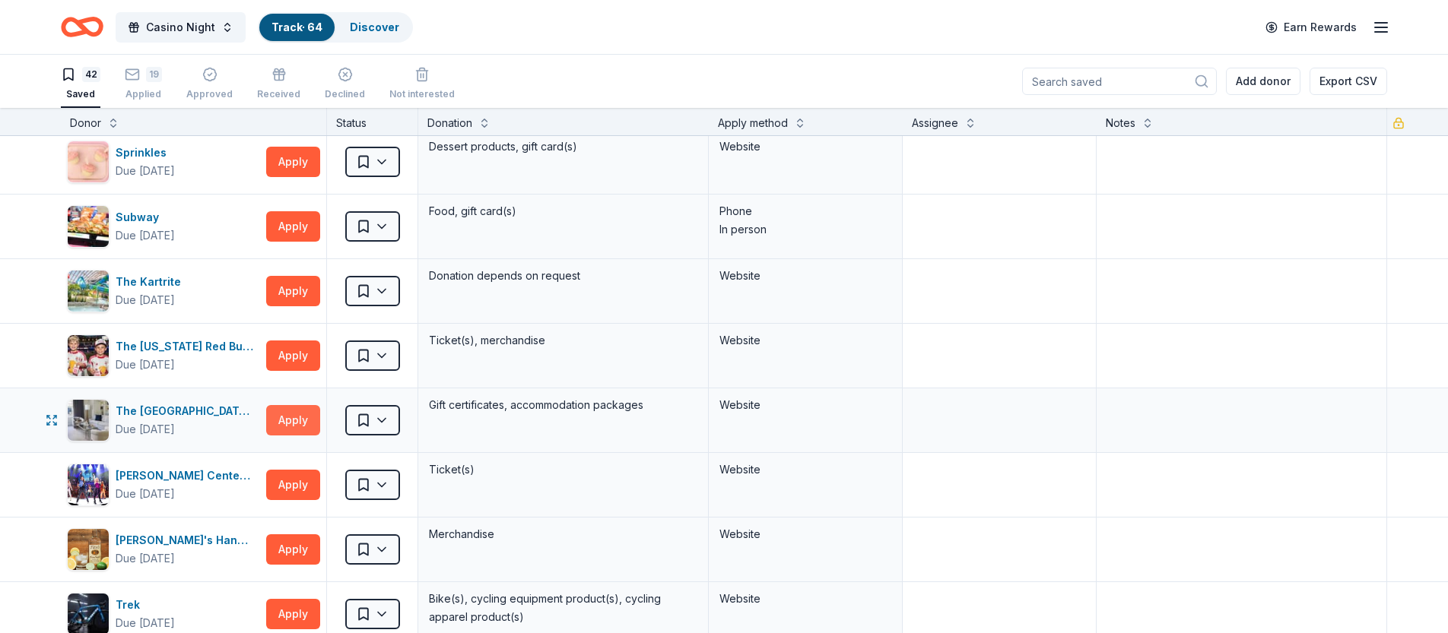
click at [284, 418] on button "Apply" at bounding box center [293, 420] width 54 height 30
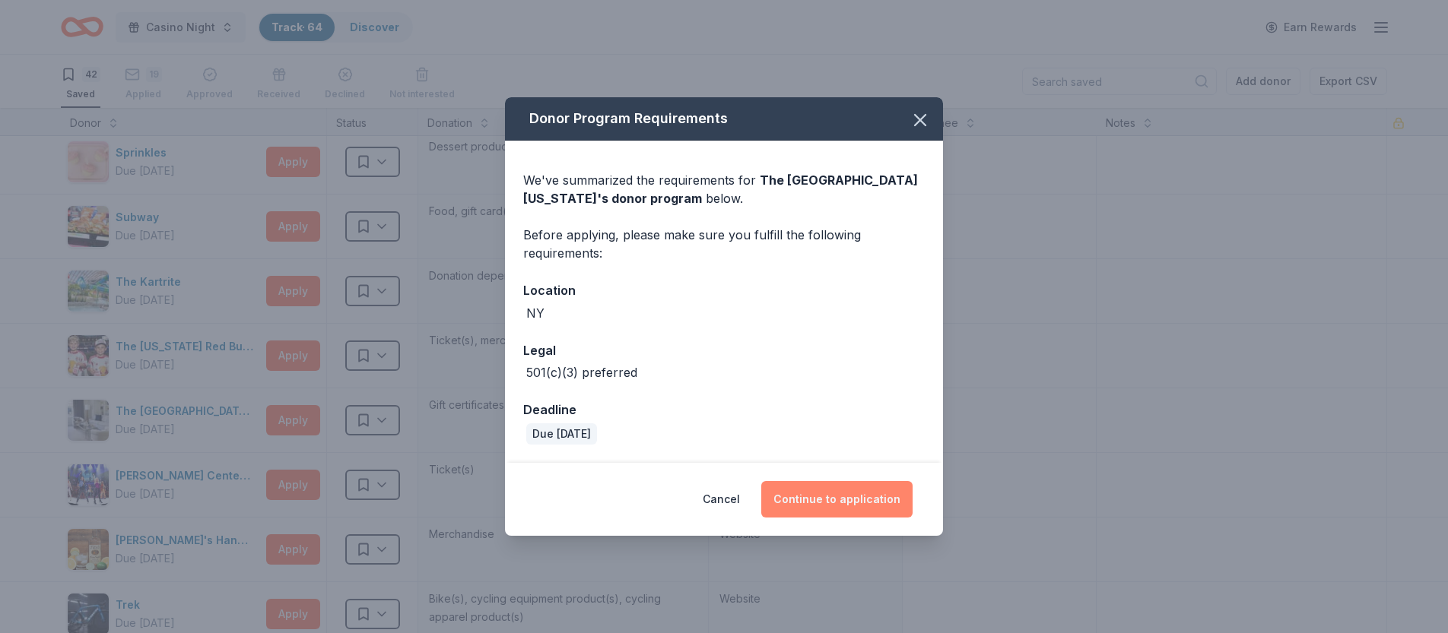
click at [833, 499] on button "Continue to application" at bounding box center [836, 499] width 151 height 37
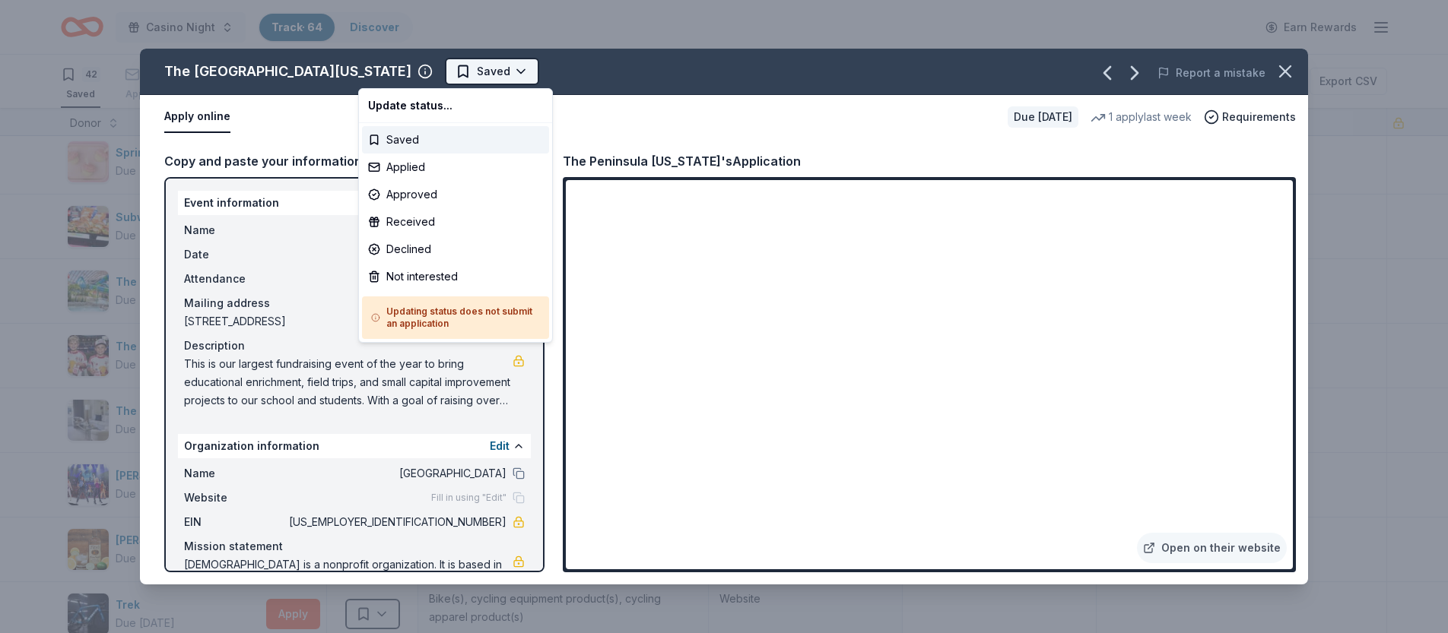
click at [402, 74] on html "Casino Night Track · 64 Discover Earn Rewards 42 Saved 19 Applied Approved Rece…" at bounding box center [724, 316] width 1448 height 633
click at [399, 166] on div "Applied" at bounding box center [455, 167] width 187 height 27
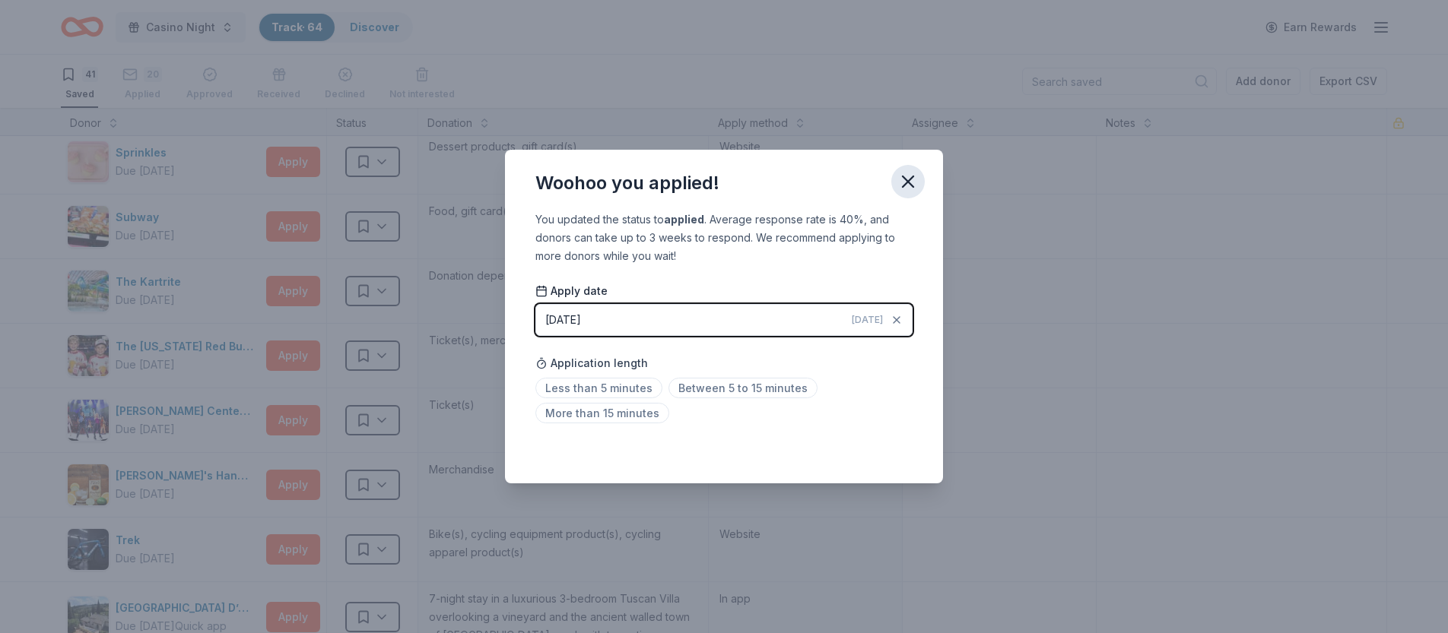
click at [909, 181] on icon "button" at bounding box center [908, 181] width 11 height 11
